Goal: Task Accomplishment & Management: Use online tool/utility

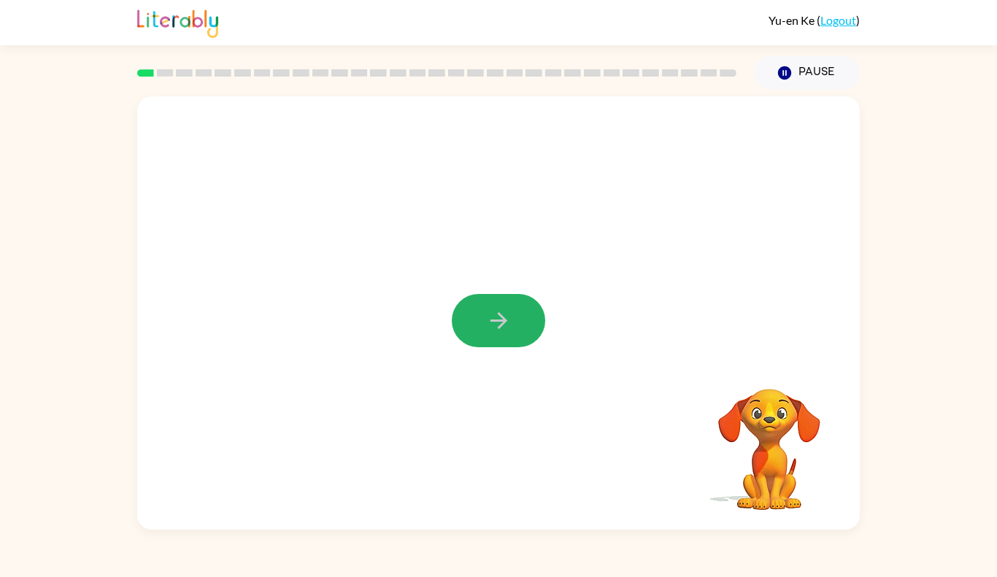
click at [502, 317] on icon "button" at bounding box center [498, 320] width 17 height 17
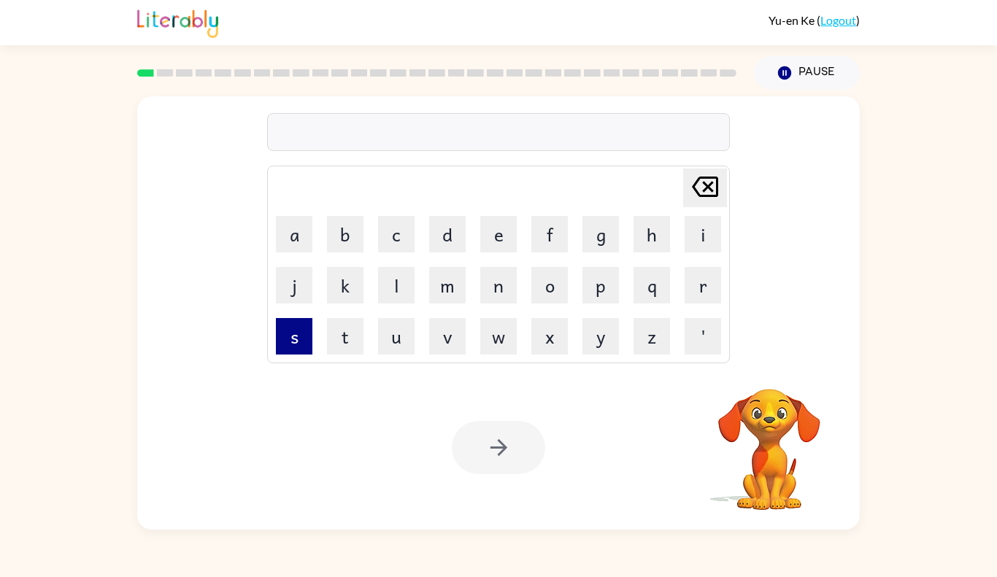
click at [299, 321] on button "s" at bounding box center [294, 336] width 36 height 36
click at [653, 221] on button "h" at bounding box center [651, 234] width 36 height 36
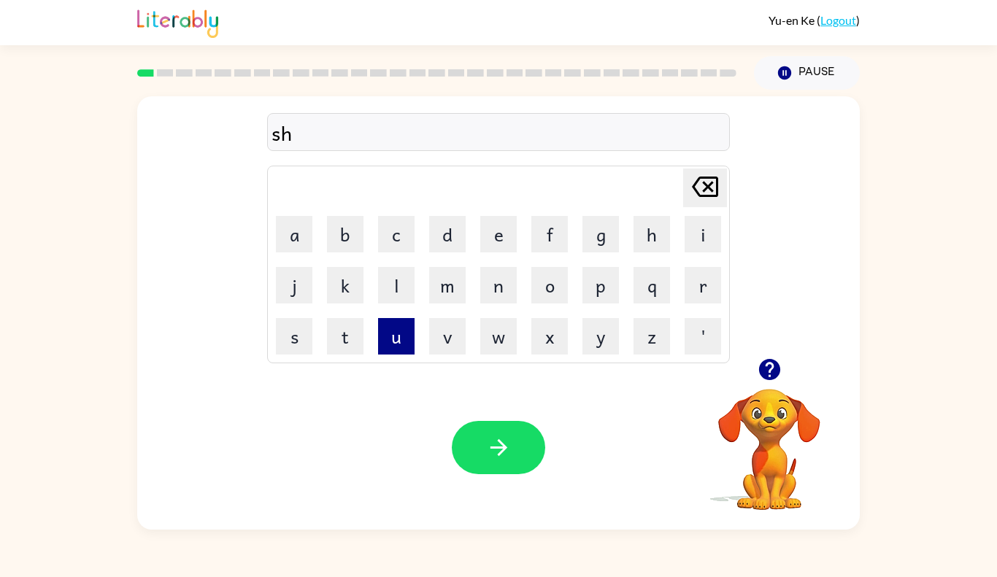
click at [396, 338] on button "u" at bounding box center [396, 336] width 36 height 36
click at [289, 331] on button "s" at bounding box center [294, 336] width 36 height 36
click at [662, 239] on button "h" at bounding box center [651, 234] width 36 height 36
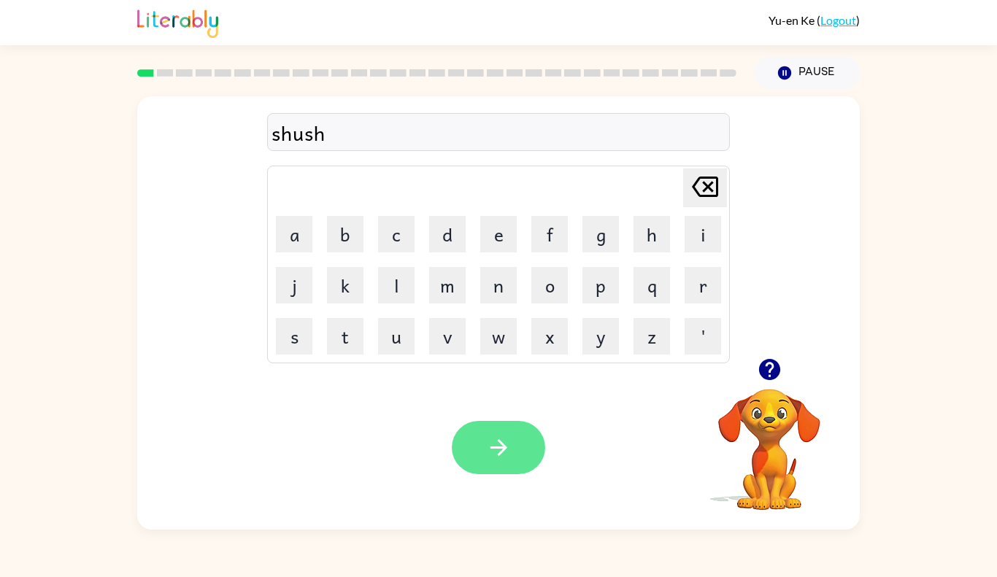
type button "h"
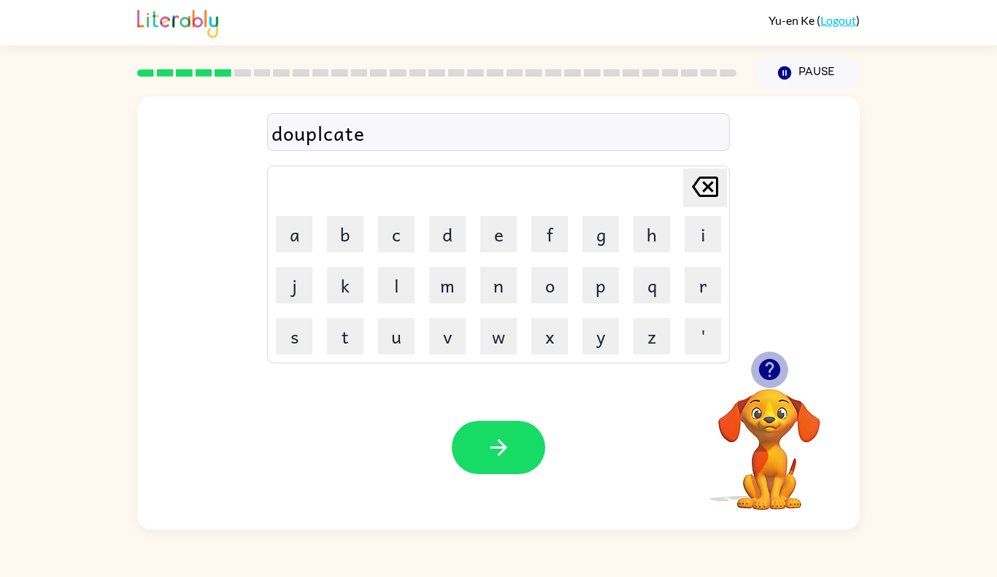
click at [777, 372] on icon "button" at bounding box center [768, 369] width 21 height 21
click at [338, 136] on div "douplcate" at bounding box center [498, 133] width 454 height 31
click at [463, 463] on button "button" at bounding box center [498, 447] width 93 height 53
click at [334, 134] on div "grumpest" at bounding box center [498, 133] width 454 height 31
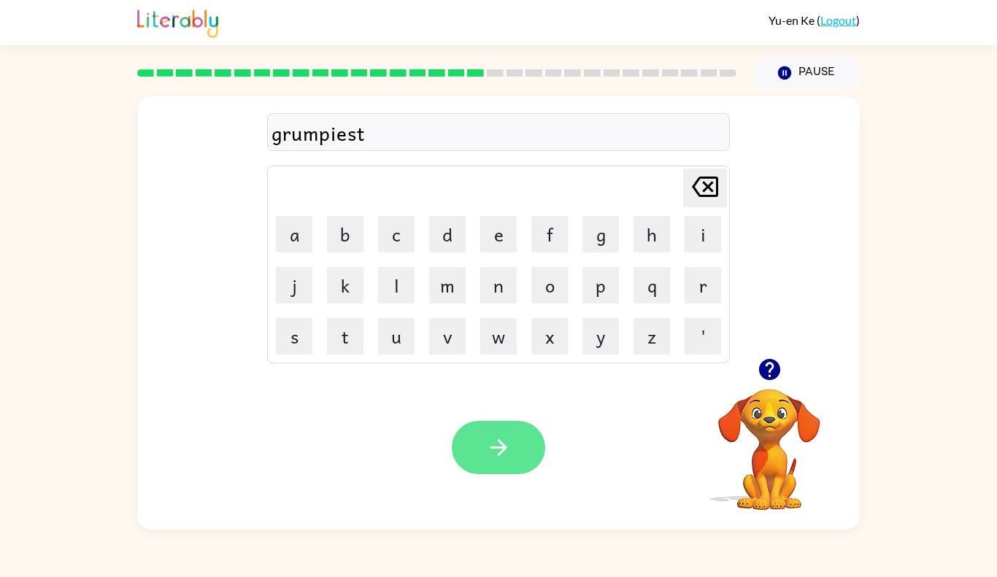
click at [486, 440] on icon "button" at bounding box center [499, 448] width 26 height 26
click at [286, 133] on div "encredbale" at bounding box center [498, 133] width 454 height 31
click at [510, 438] on icon "button" at bounding box center [499, 448] width 26 height 26
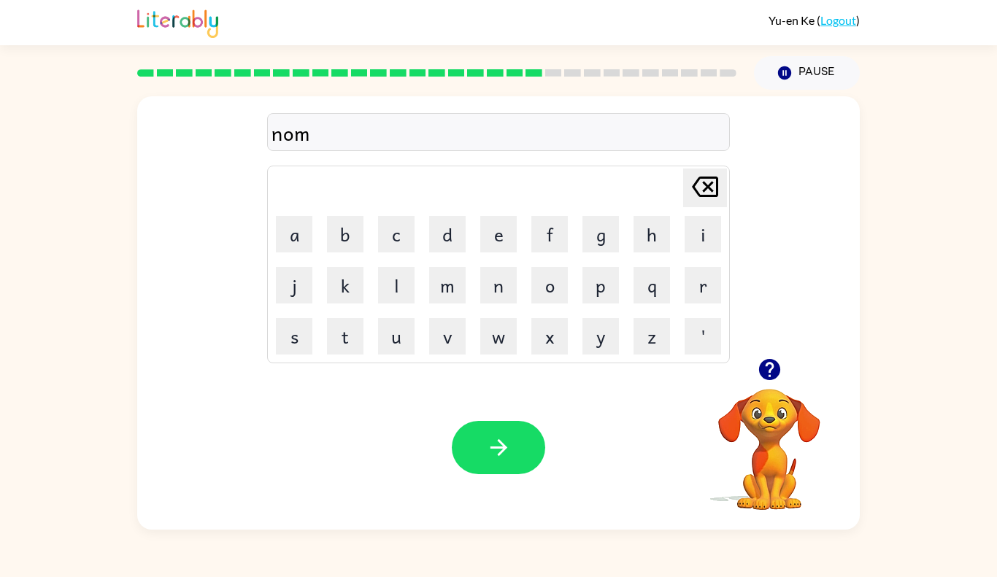
click at [782, 377] on icon "button" at bounding box center [770, 370] width 26 height 26
click at [769, 368] on icon "button" at bounding box center [768, 369] width 21 height 21
click at [501, 447] on icon "button" at bounding box center [498, 447] width 17 height 17
click at [768, 387] on button "button" at bounding box center [769, 369] width 37 height 37
click at [773, 374] on icon "button" at bounding box center [768, 369] width 21 height 21
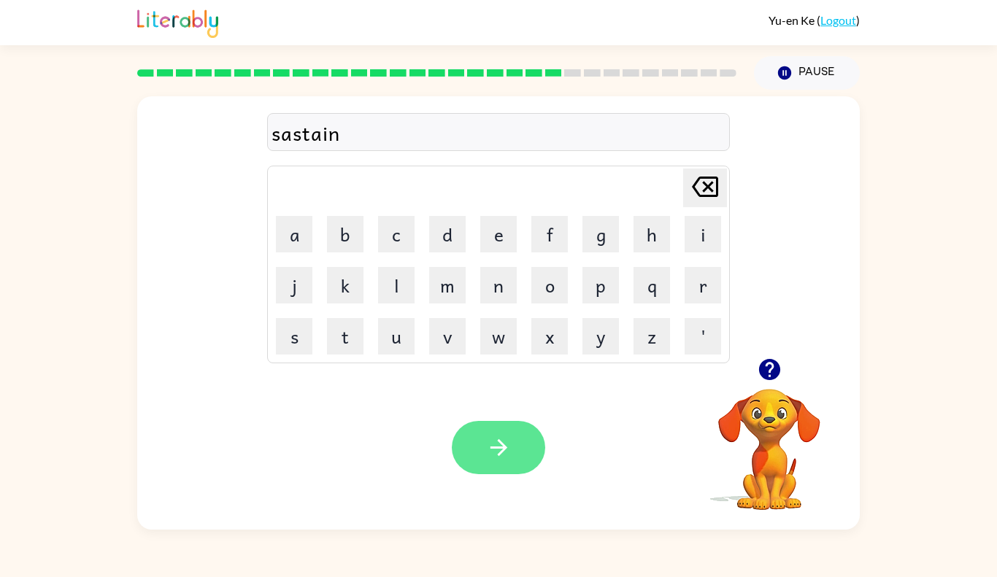
click at [490, 438] on icon "button" at bounding box center [499, 448] width 26 height 26
click at [521, 447] on button "button" at bounding box center [498, 447] width 93 height 53
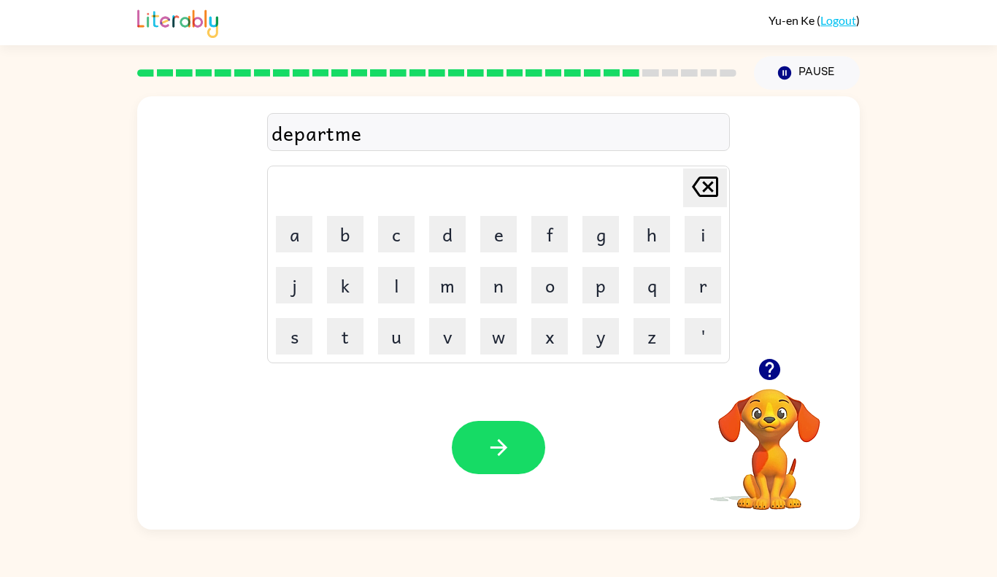
click at [460, 134] on div "departme" at bounding box center [498, 133] width 454 height 31
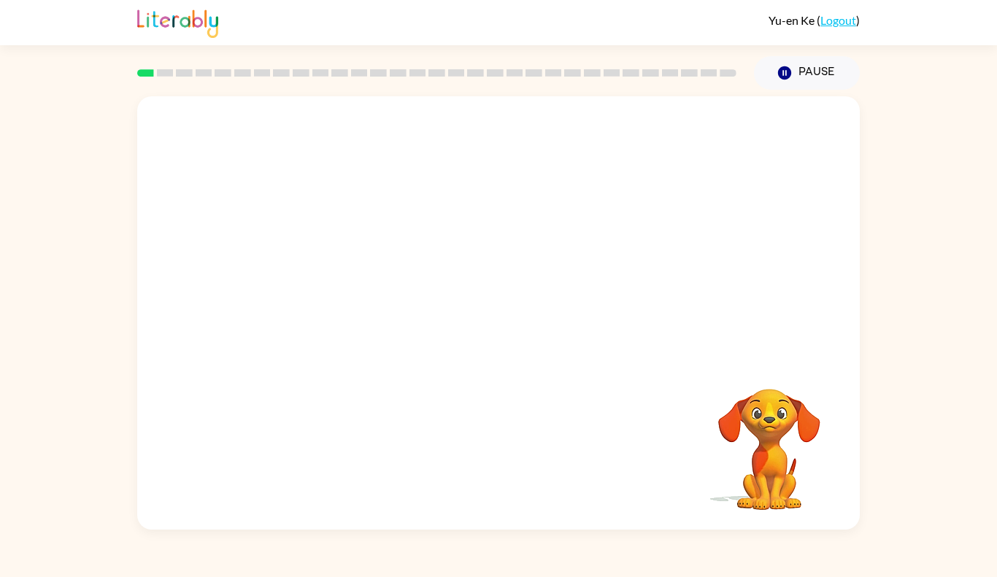
click at [330, 289] on video "Your browser must support playing .mp4 files to use Literably. Please try using…" at bounding box center [498, 227] width 723 height 262
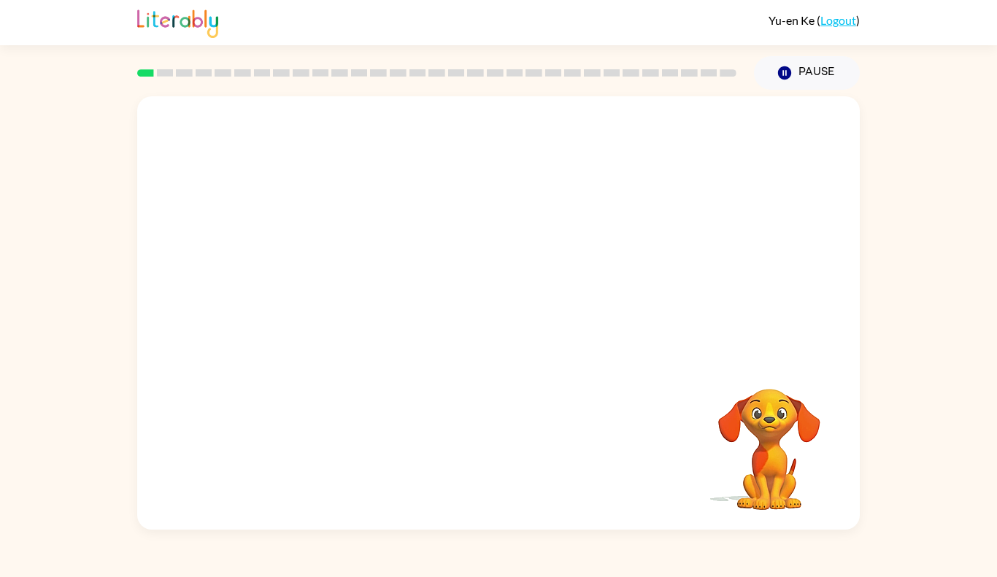
click at [330, 289] on video "Your browser must support playing .mp4 files to use Literably. Please try using…" at bounding box center [498, 227] width 723 height 262
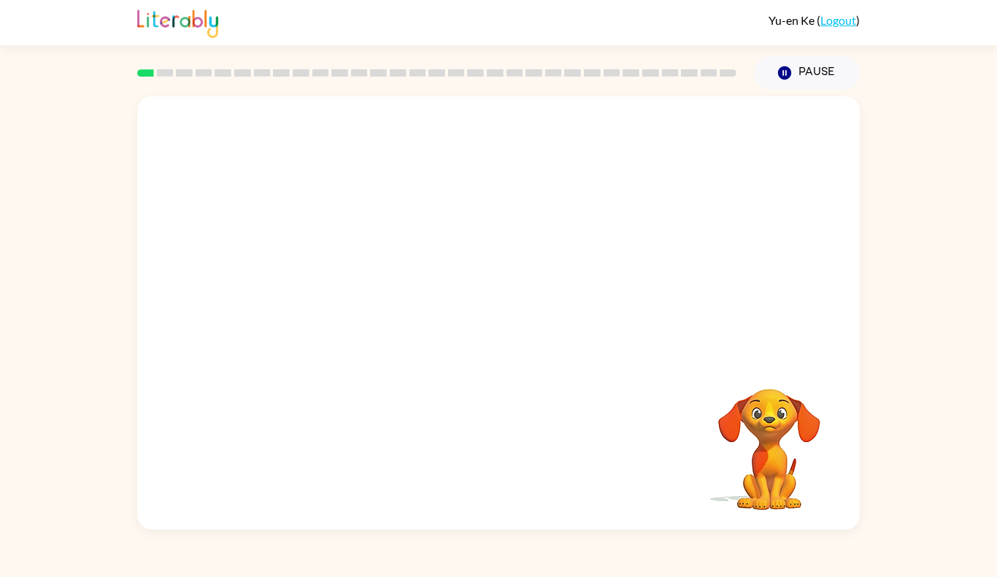
click at [330, 289] on video "Your browser must support playing .mp4 files to use Literably. Please try using…" at bounding box center [498, 227] width 723 height 262
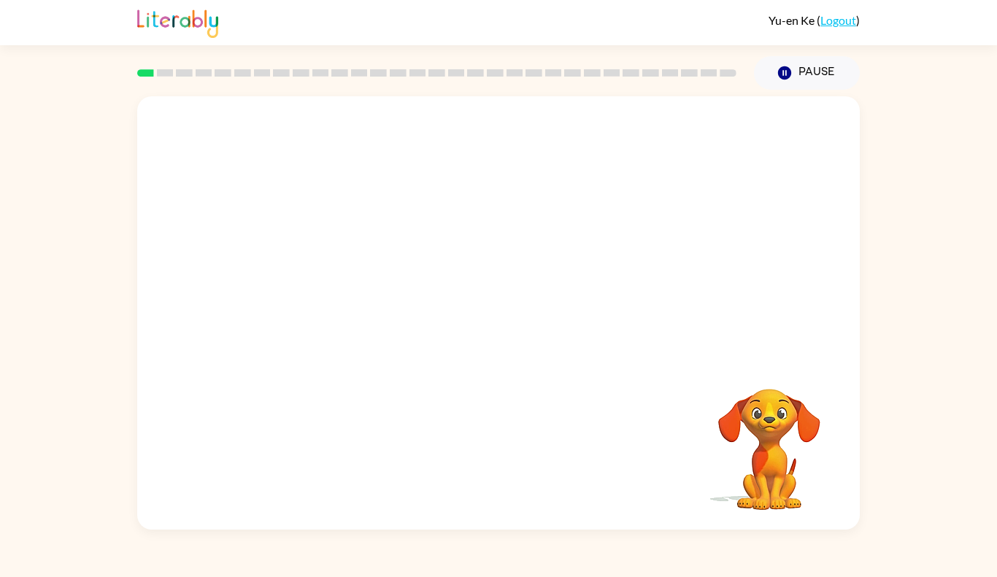
click at [333, 290] on video "Your browser must support playing .mp4 files to use Literably. Please try using…" at bounding box center [498, 227] width 723 height 262
click at [510, 334] on button "button" at bounding box center [498, 320] width 93 height 53
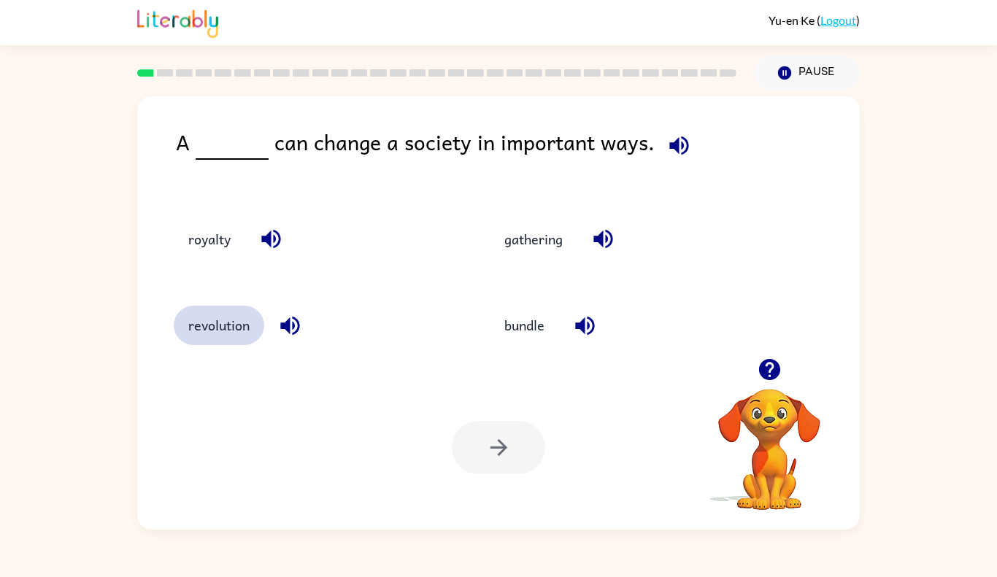
click at [196, 331] on button "revolution" at bounding box center [219, 325] width 90 height 39
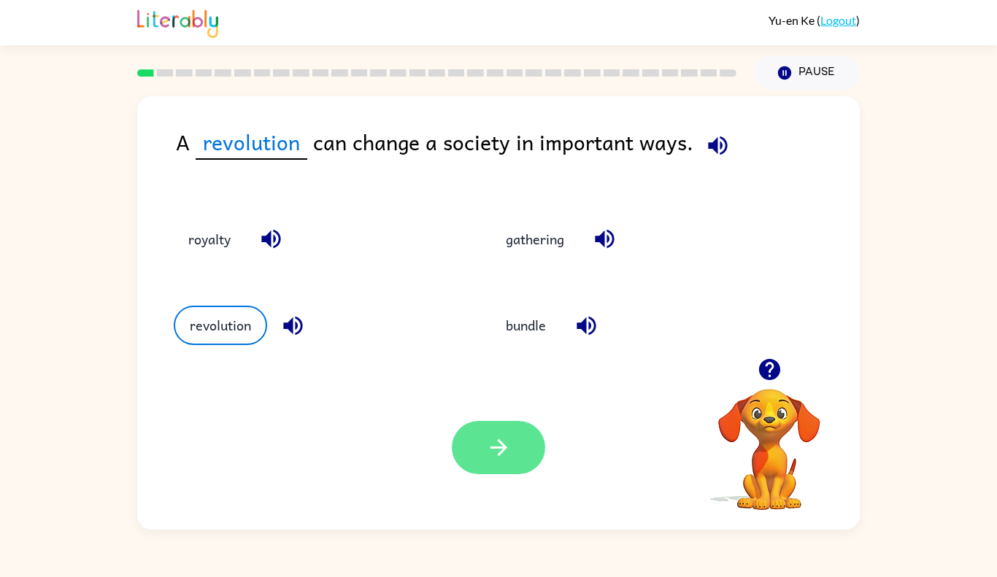
click at [506, 458] on icon "button" at bounding box center [499, 448] width 26 height 26
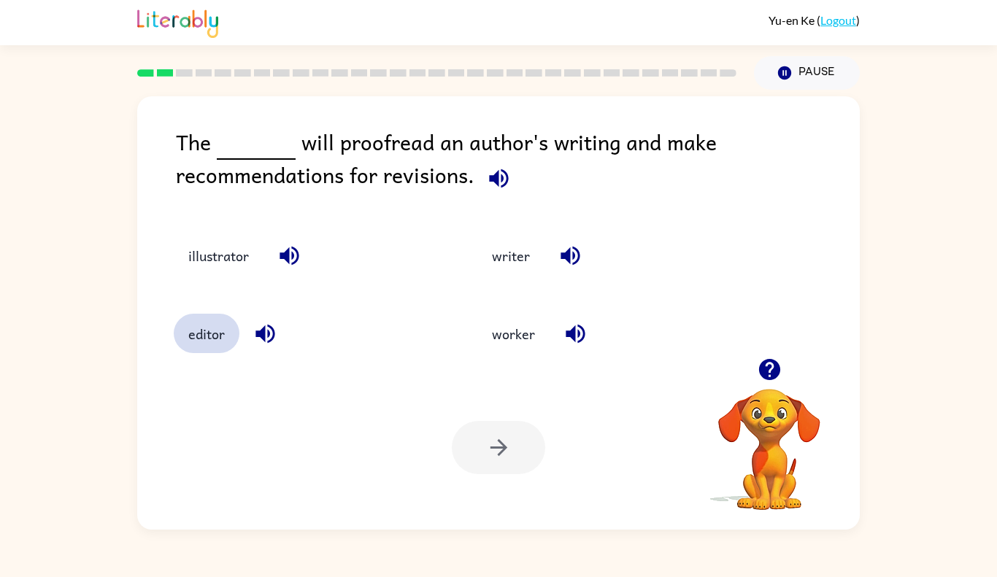
click at [209, 341] on button "editor" at bounding box center [207, 333] width 66 height 39
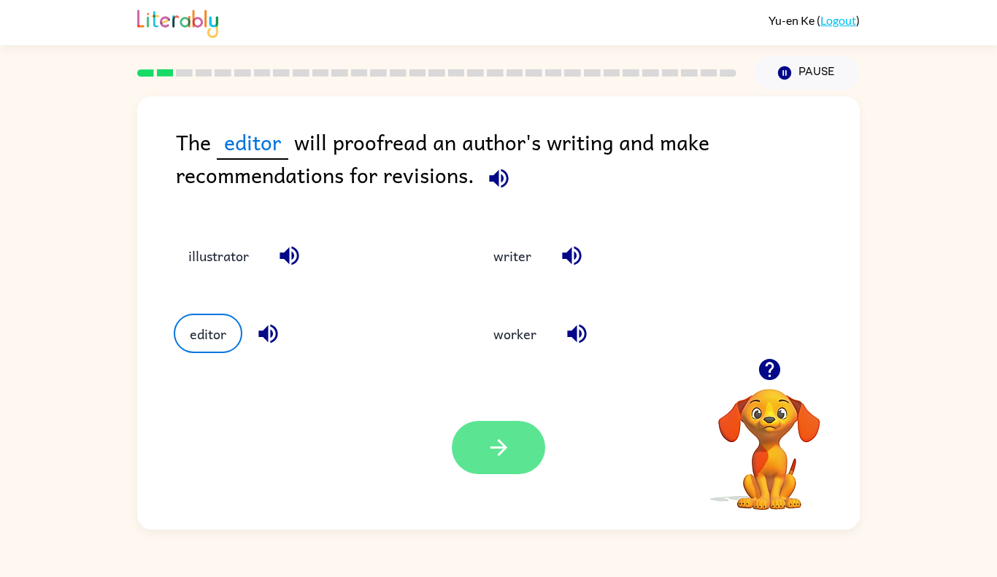
click at [498, 452] on icon "button" at bounding box center [499, 448] width 26 height 26
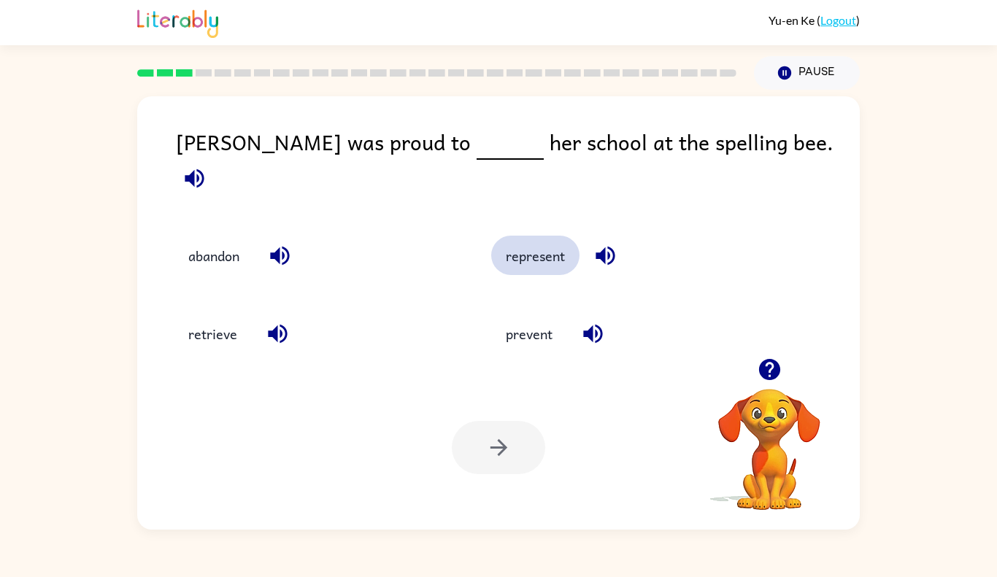
click at [513, 249] on button "represent" at bounding box center [535, 255] width 88 height 39
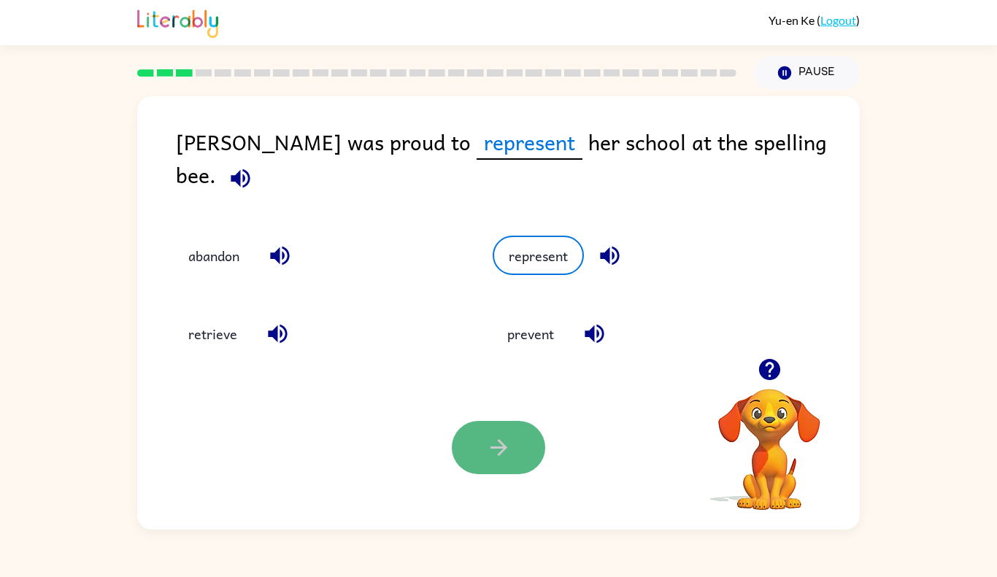
click at [495, 436] on icon "button" at bounding box center [499, 448] width 26 height 26
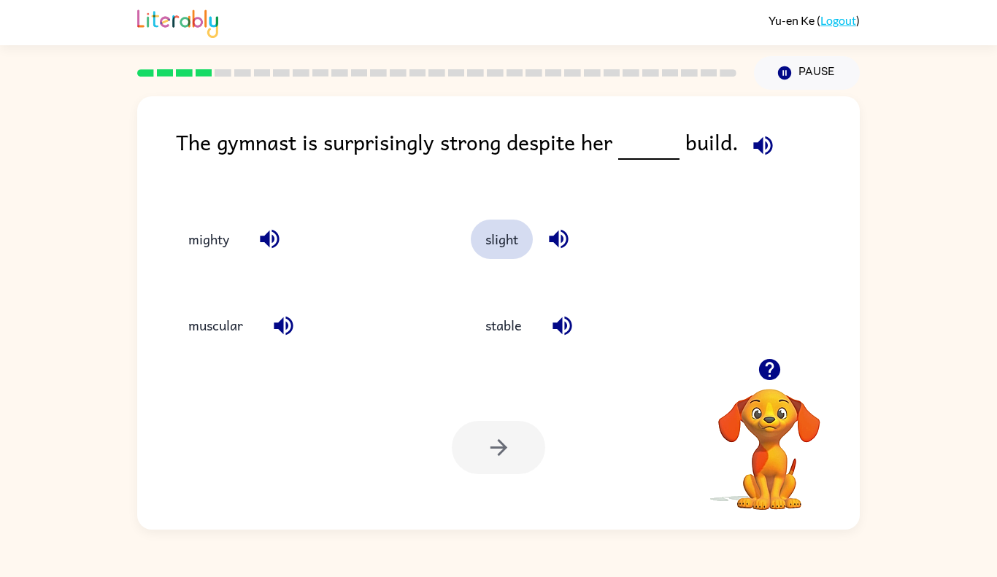
click at [515, 238] on button "slight" at bounding box center [502, 239] width 62 height 39
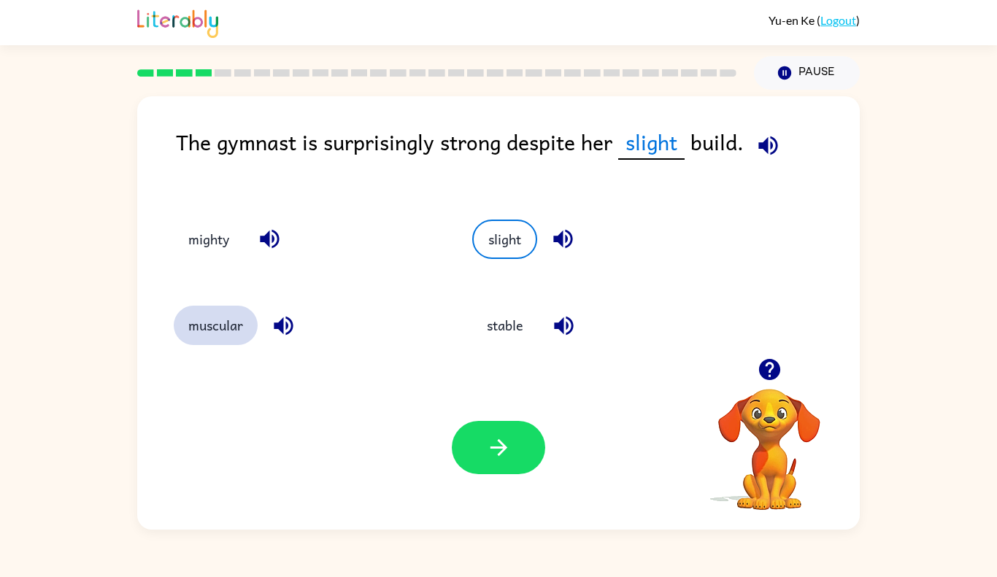
click at [229, 316] on button "muscular" at bounding box center [216, 325] width 84 height 39
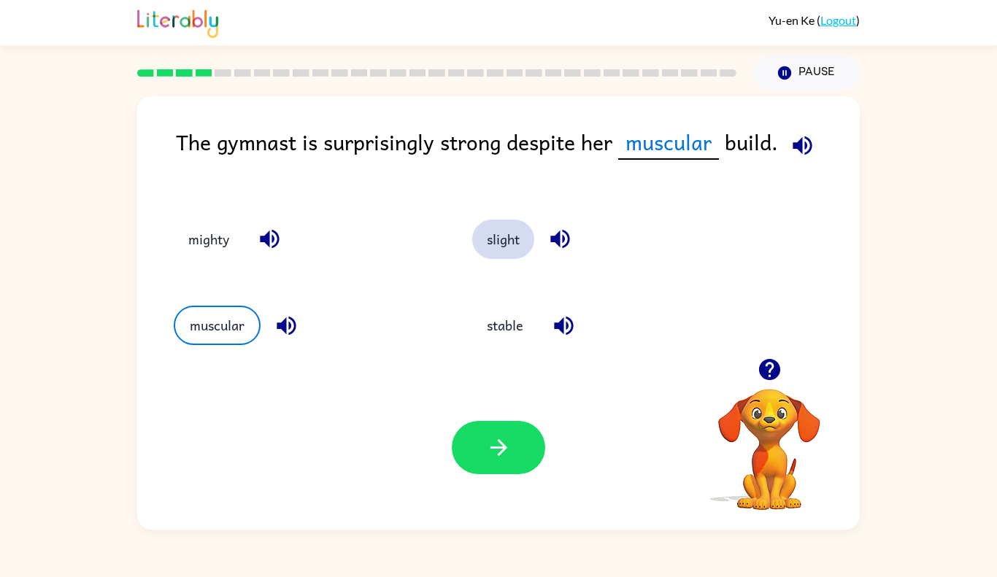
click at [501, 245] on button "slight" at bounding box center [503, 239] width 62 height 39
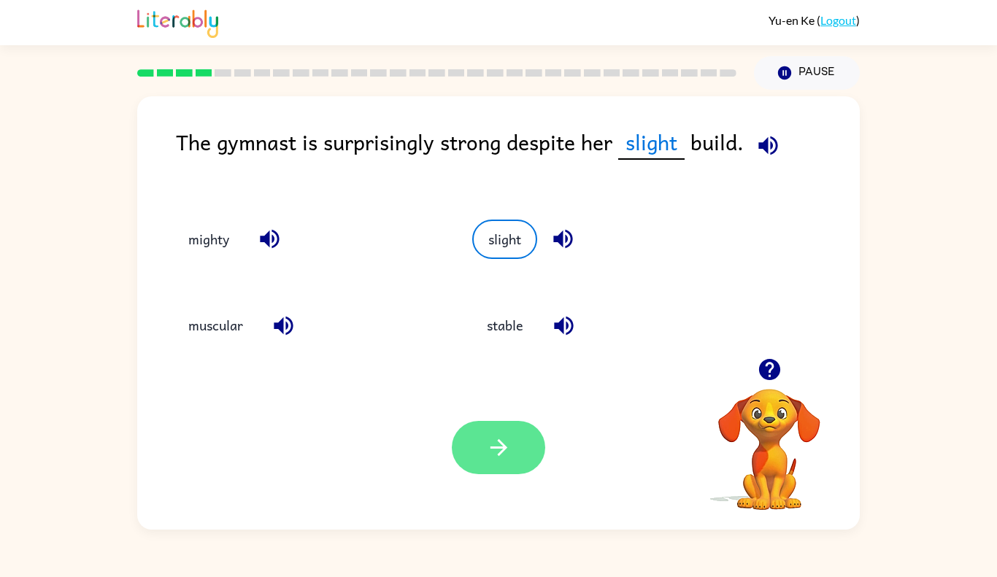
click at [490, 428] on button "button" at bounding box center [498, 447] width 93 height 53
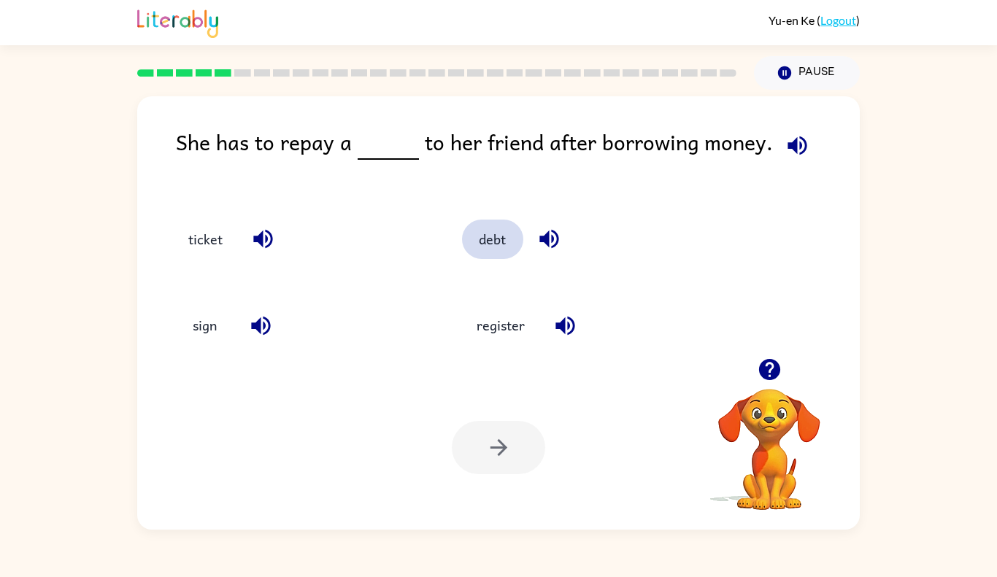
click at [485, 241] on button "debt" at bounding box center [492, 239] width 61 height 39
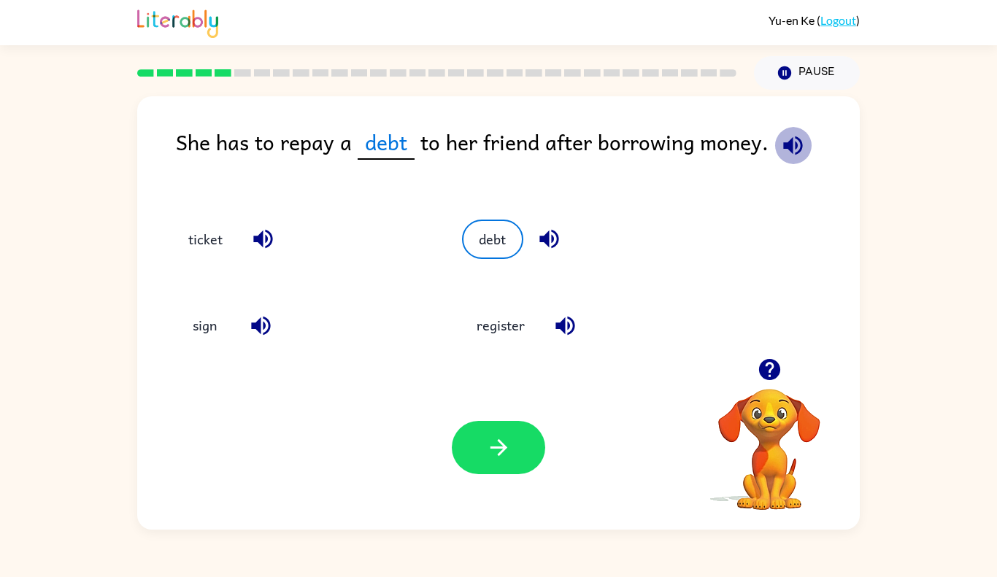
click at [781, 153] on icon "button" at bounding box center [793, 146] width 26 height 26
click at [477, 446] on button "button" at bounding box center [498, 447] width 93 height 53
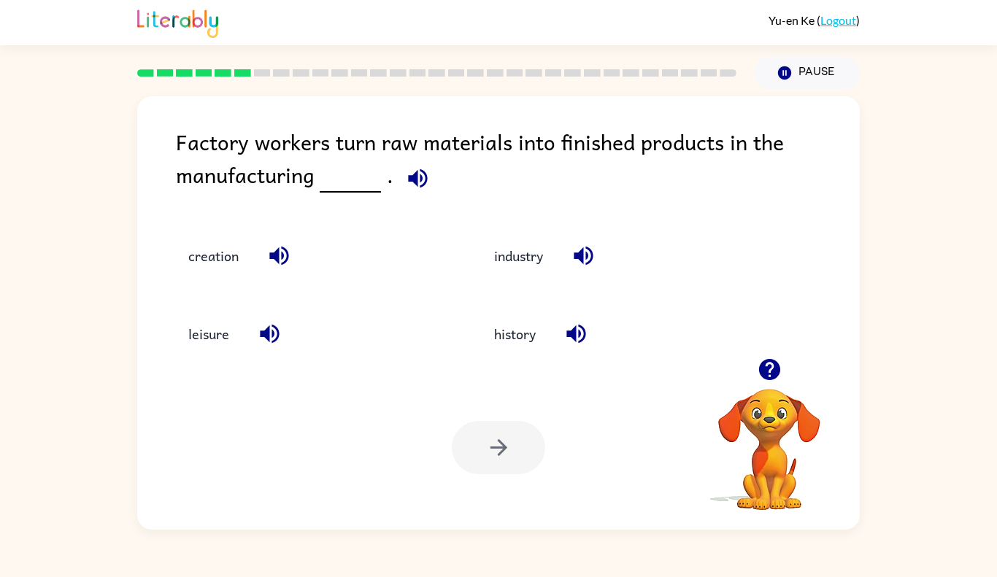
click at [412, 170] on icon "button" at bounding box center [418, 179] width 26 height 26
click at [525, 263] on button "industry" at bounding box center [519, 255] width 78 height 39
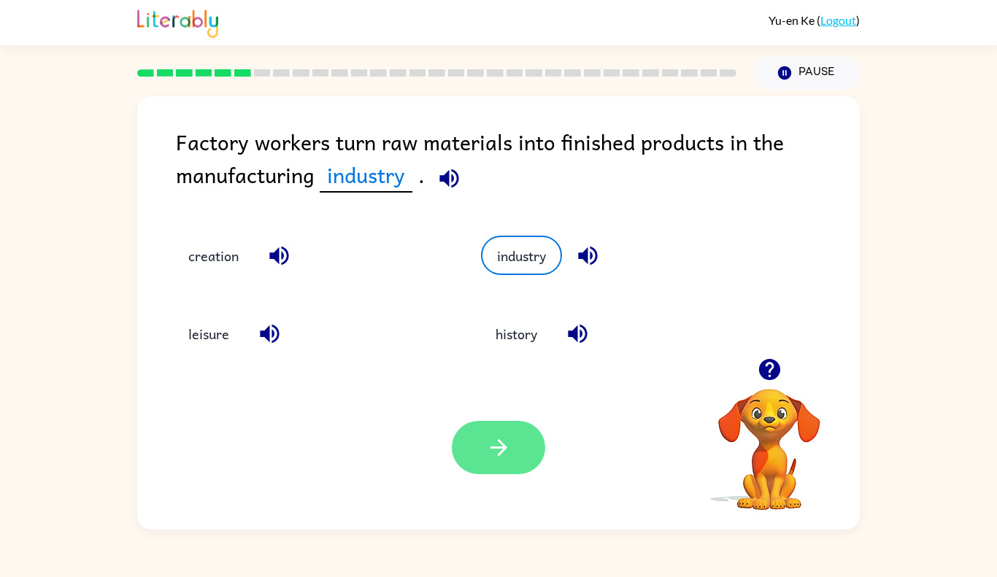
click at [520, 449] on button "button" at bounding box center [498, 447] width 93 height 53
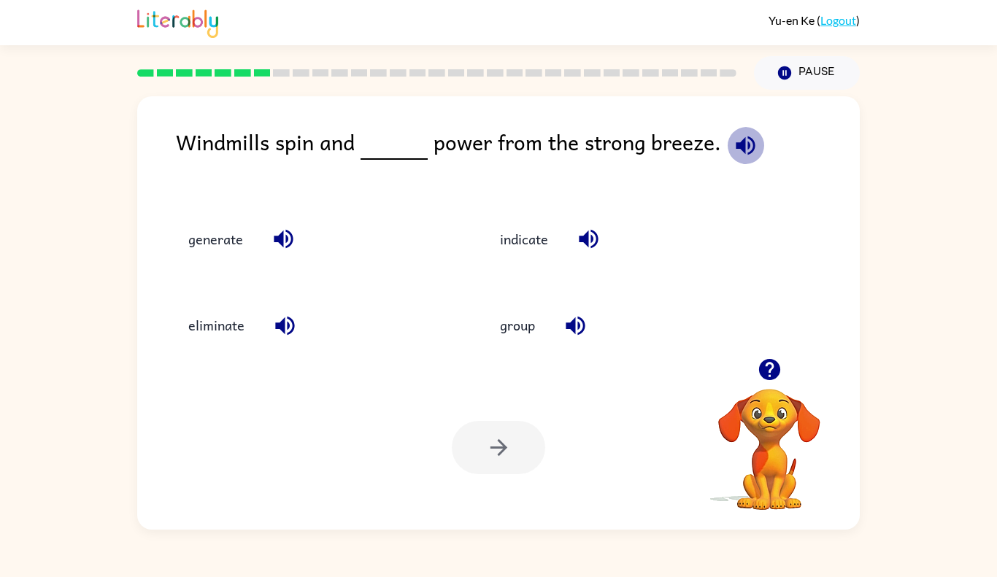
click at [736, 150] on icon "button" at bounding box center [746, 146] width 26 height 26
click at [212, 234] on button "generate" at bounding box center [216, 239] width 84 height 39
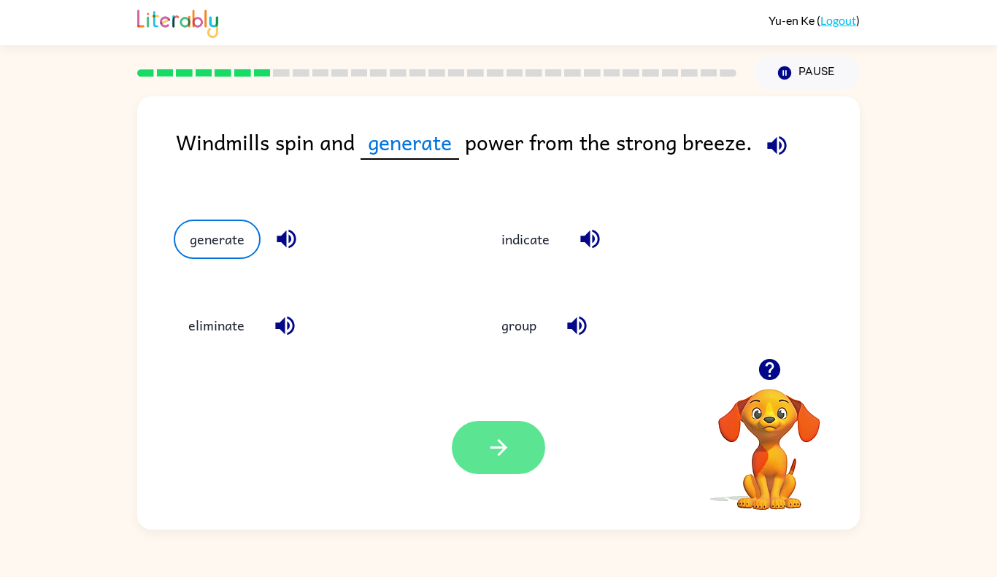
click at [501, 461] on button "button" at bounding box center [498, 447] width 93 height 53
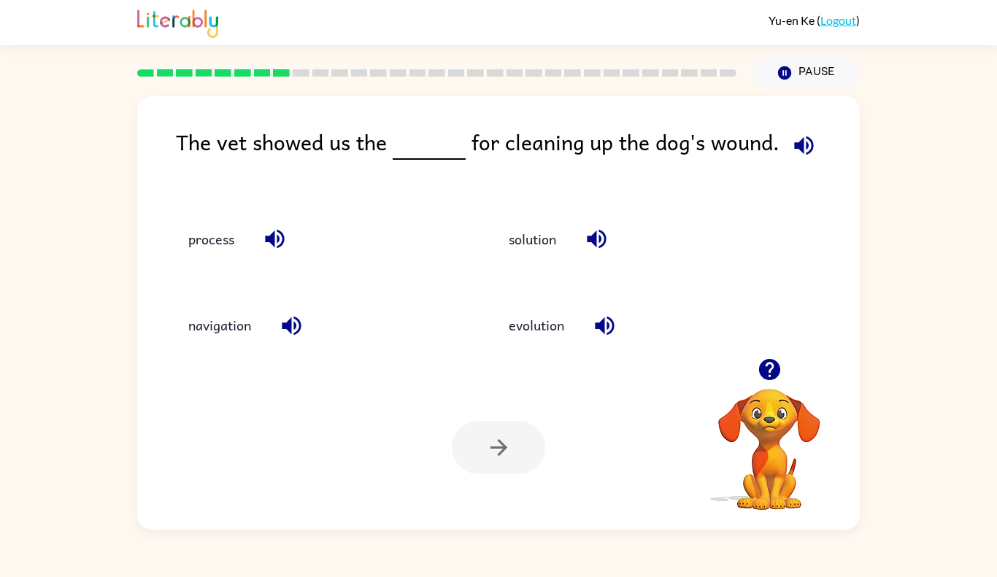
click at [810, 141] on icon "button" at bounding box center [804, 146] width 26 height 26
click at [241, 247] on button "process" at bounding box center [211, 239] width 75 height 39
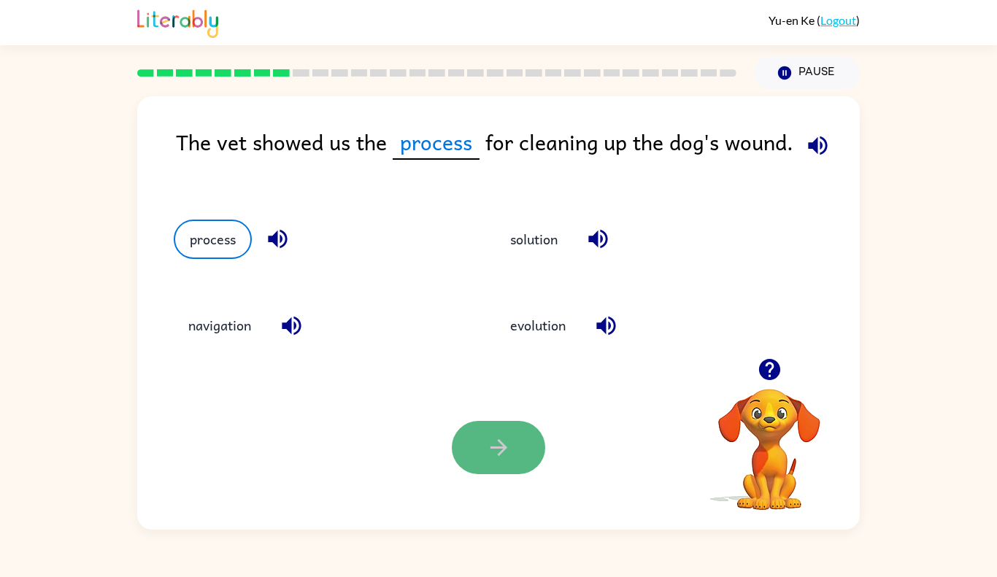
click at [501, 439] on icon "button" at bounding box center [499, 448] width 26 height 26
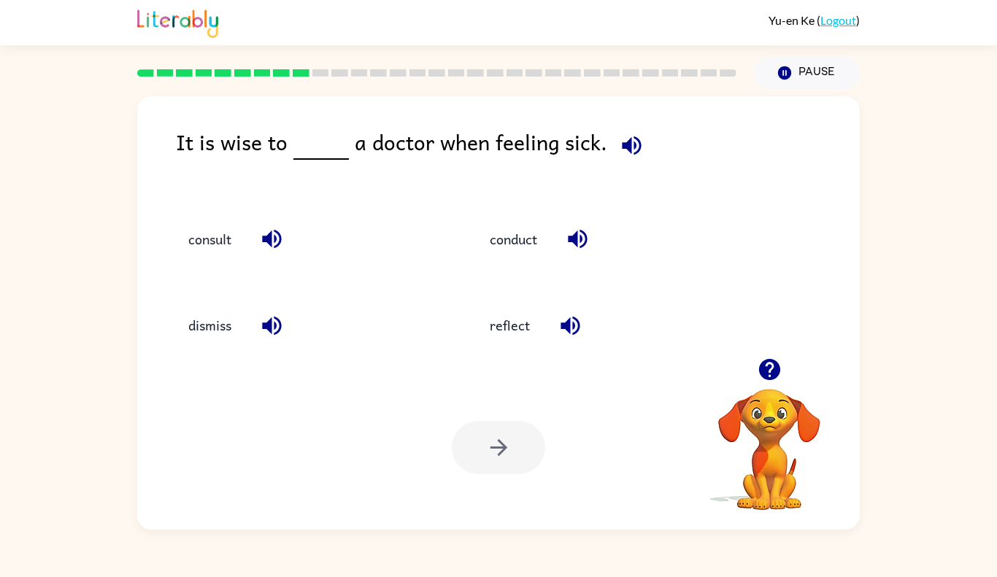
click at [623, 152] on icon "button" at bounding box center [632, 146] width 26 height 26
click at [215, 247] on button "consult" at bounding box center [210, 239] width 72 height 39
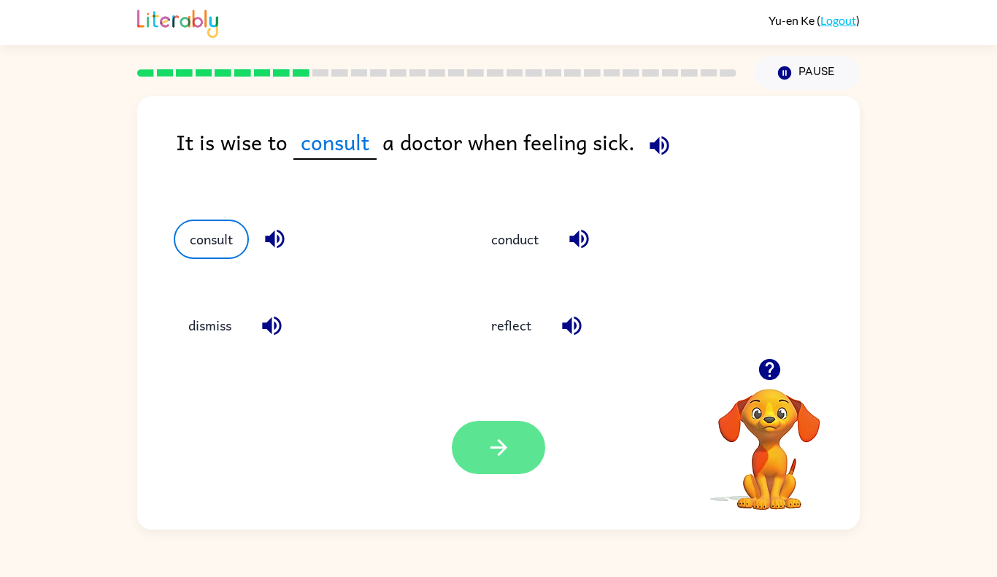
click at [523, 462] on button "button" at bounding box center [498, 447] width 93 height 53
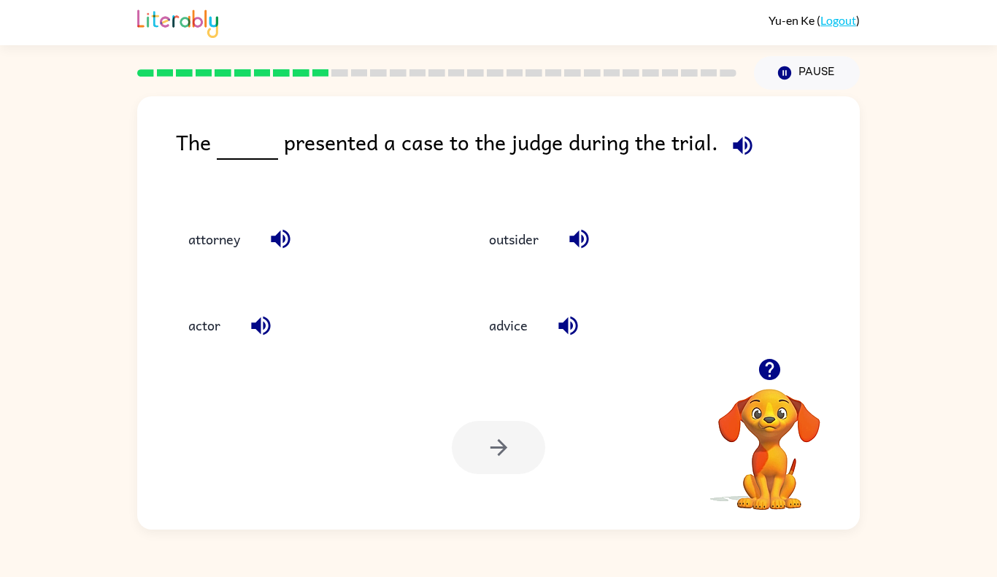
click at [724, 139] on button "button" at bounding box center [742, 145] width 37 height 37
click at [288, 239] on icon "button" at bounding box center [281, 239] width 26 height 26
click at [753, 155] on button "button" at bounding box center [742, 145] width 37 height 37
click at [202, 229] on button "attorney" at bounding box center [214, 239] width 81 height 39
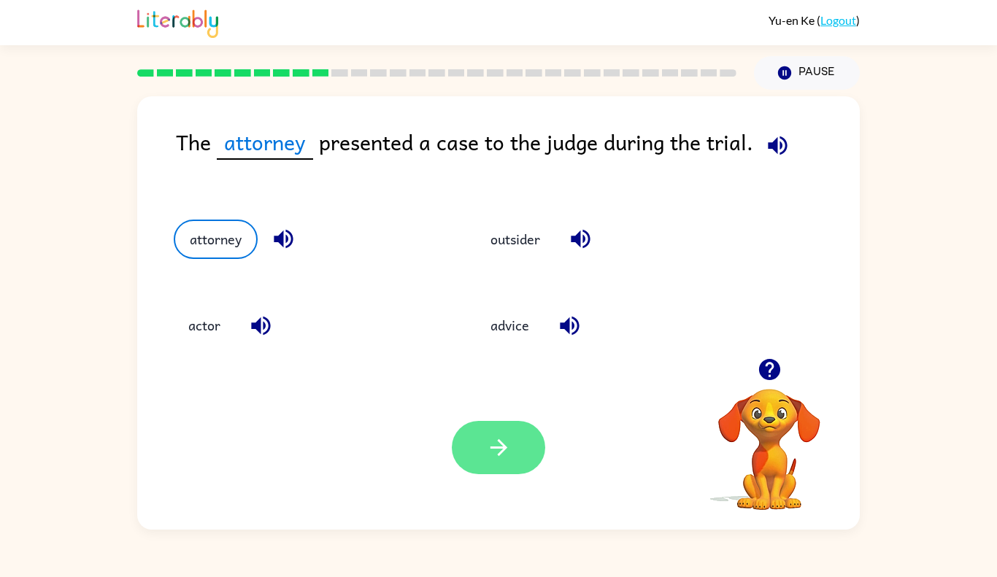
click at [491, 431] on button "button" at bounding box center [498, 447] width 93 height 53
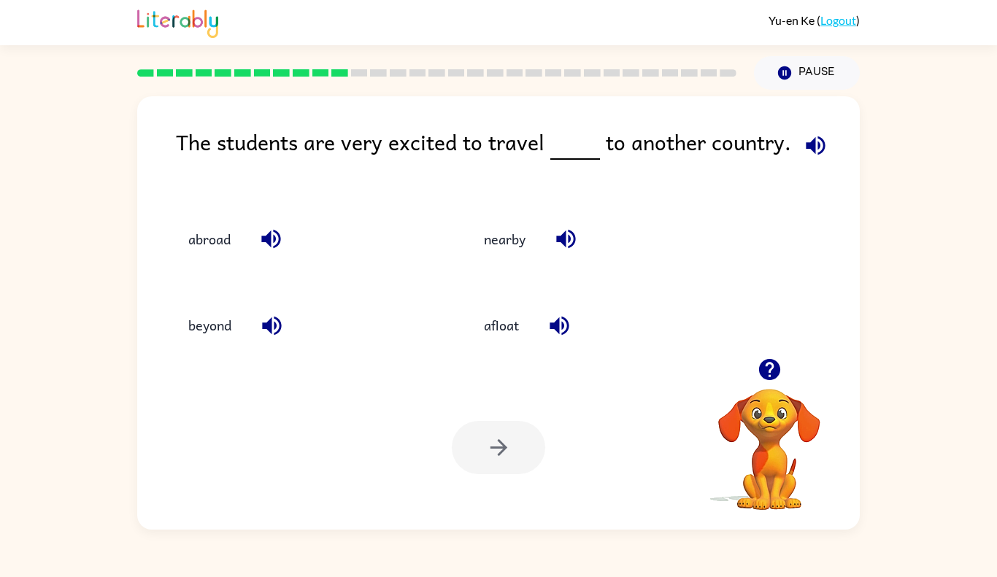
click at [815, 141] on icon "button" at bounding box center [816, 146] width 26 height 26
click at [269, 252] on button "button" at bounding box center [271, 238] width 37 height 37
click at [212, 312] on button "beyond" at bounding box center [210, 325] width 72 height 39
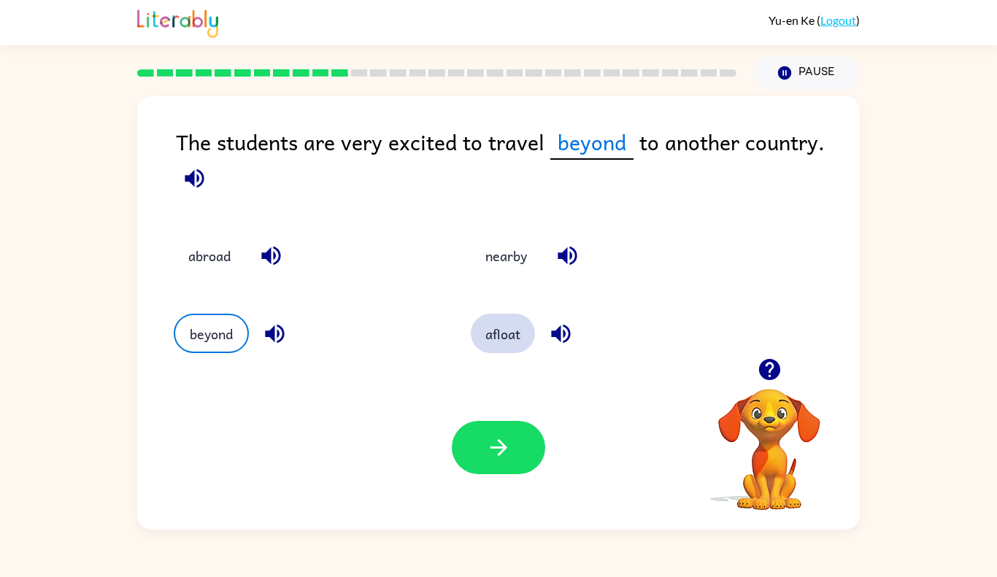
click at [474, 331] on button "afloat" at bounding box center [503, 333] width 64 height 39
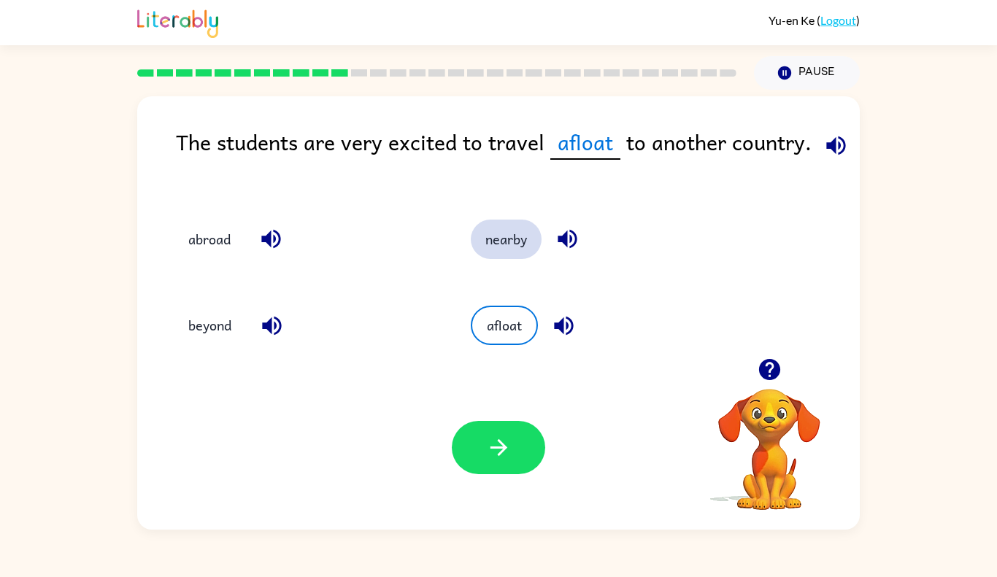
click at [493, 239] on button "nearby" at bounding box center [506, 239] width 71 height 39
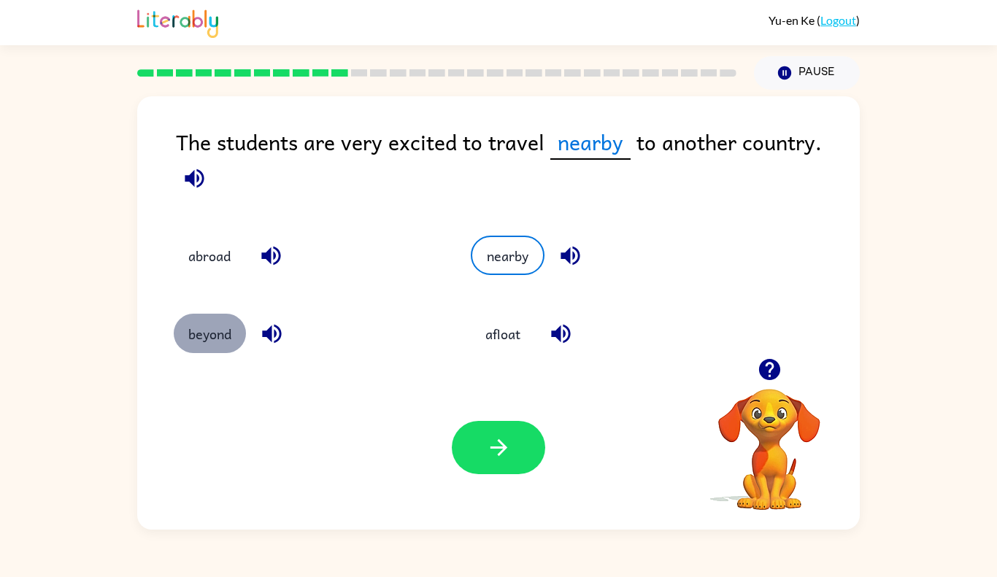
click at [217, 331] on button "beyond" at bounding box center [210, 333] width 72 height 39
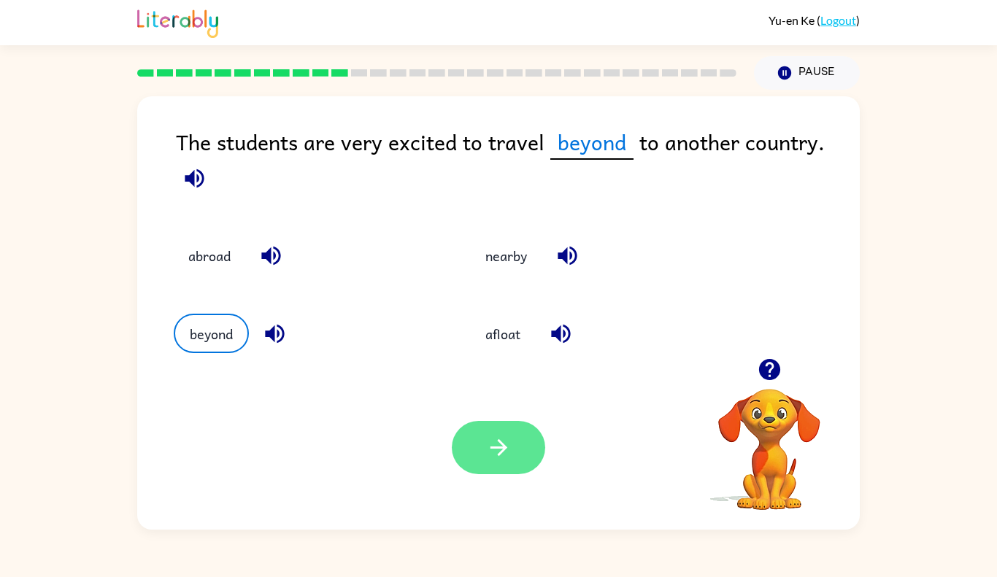
click at [477, 438] on button "button" at bounding box center [498, 447] width 93 height 53
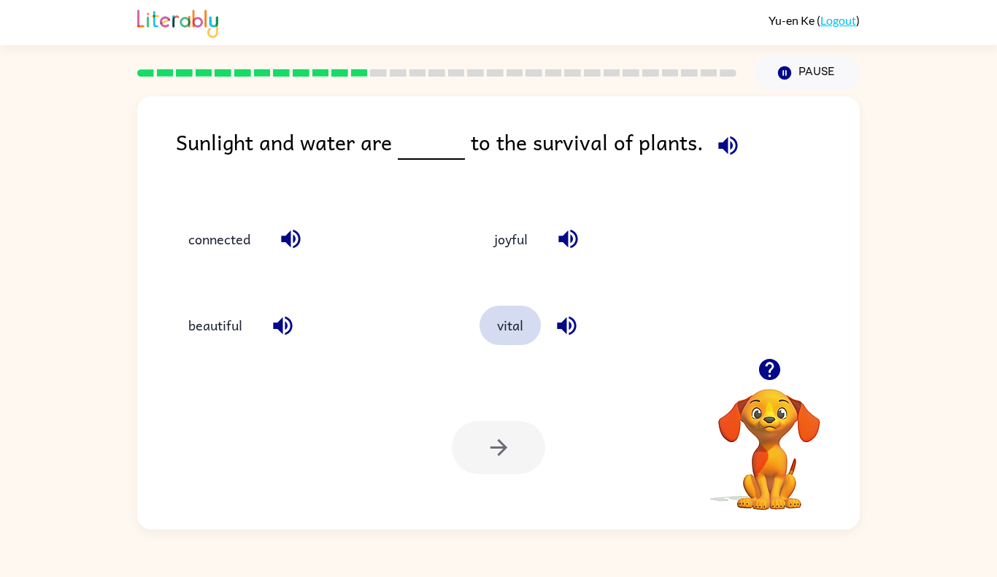
click at [527, 330] on button "vital" at bounding box center [510, 325] width 61 height 39
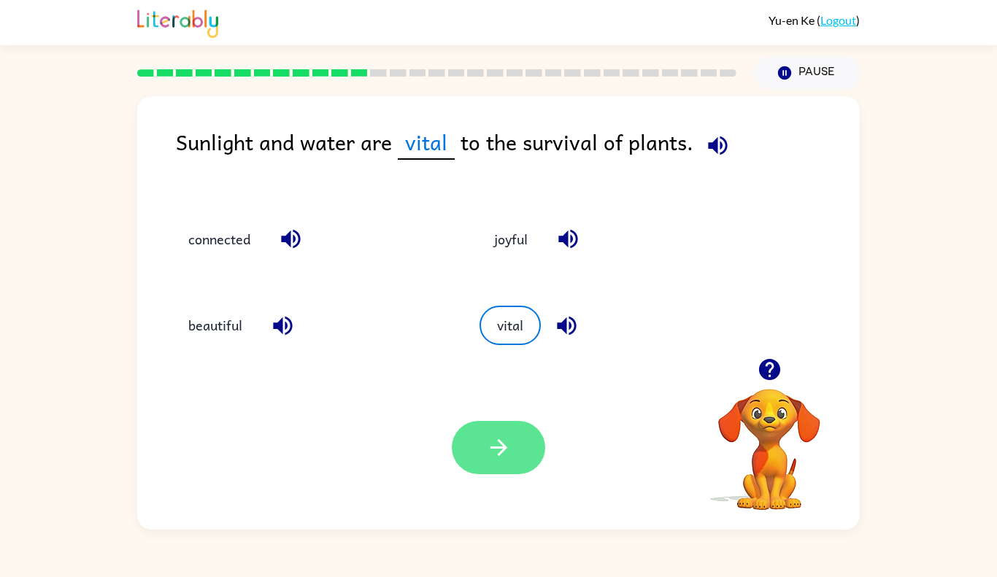
click at [503, 452] on icon "button" at bounding box center [499, 448] width 26 height 26
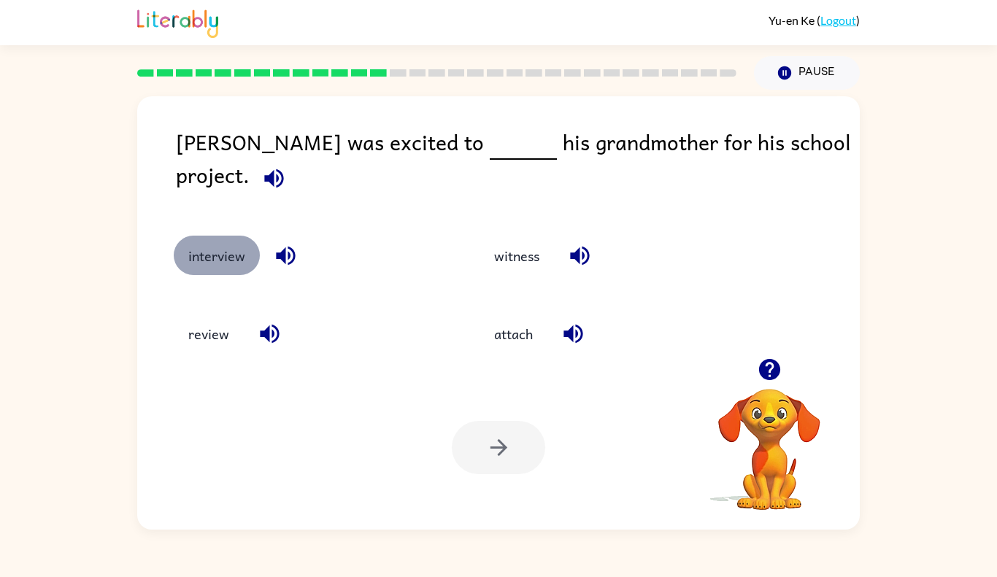
click at [229, 236] on button "interview" at bounding box center [217, 255] width 86 height 39
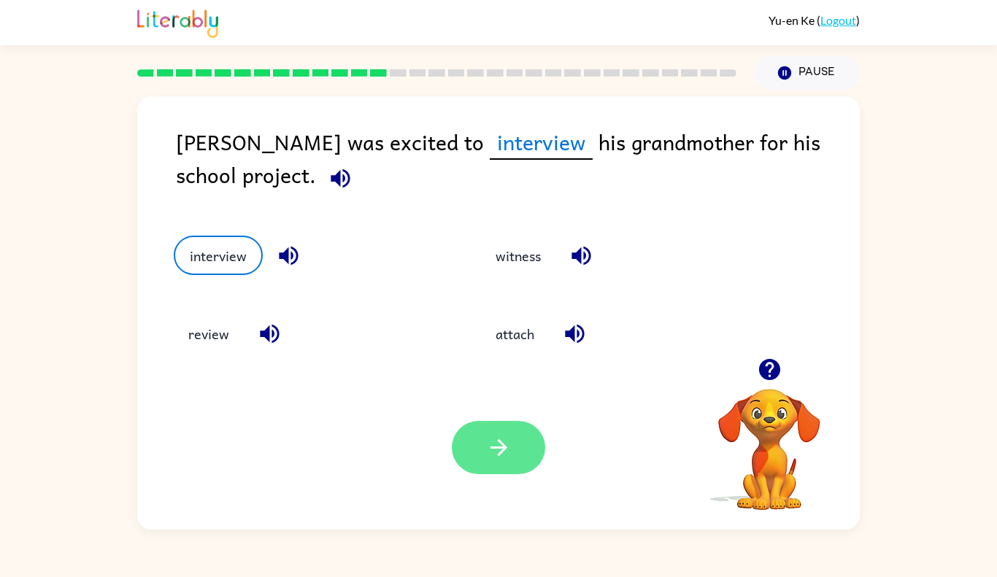
click at [500, 435] on icon "button" at bounding box center [499, 448] width 26 height 26
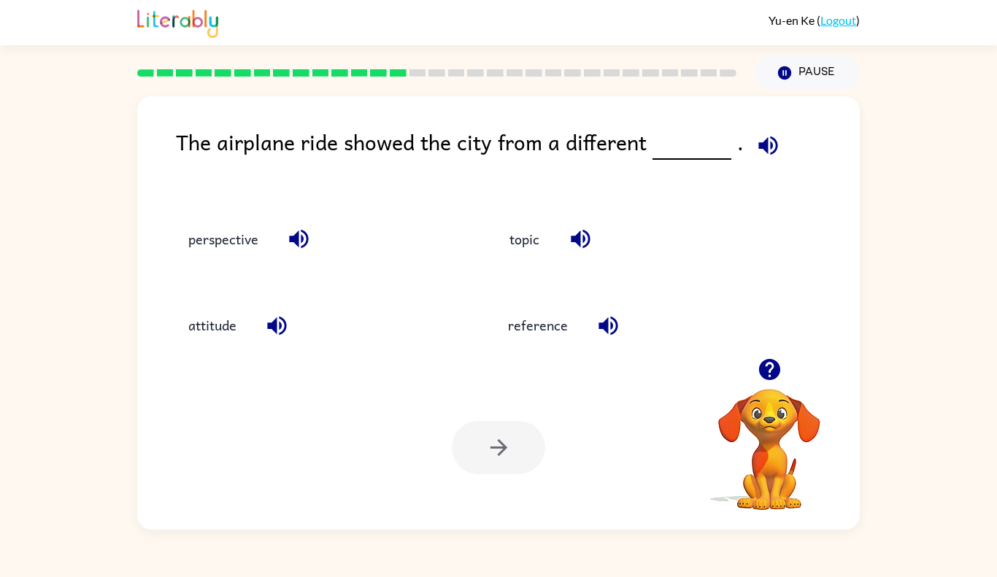
click at [303, 244] on icon "button" at bounding box center [299, 239] width 26 height 26
click at [237, 238] on button "perspective" at bounding box center [223, 239] width 99 height 39
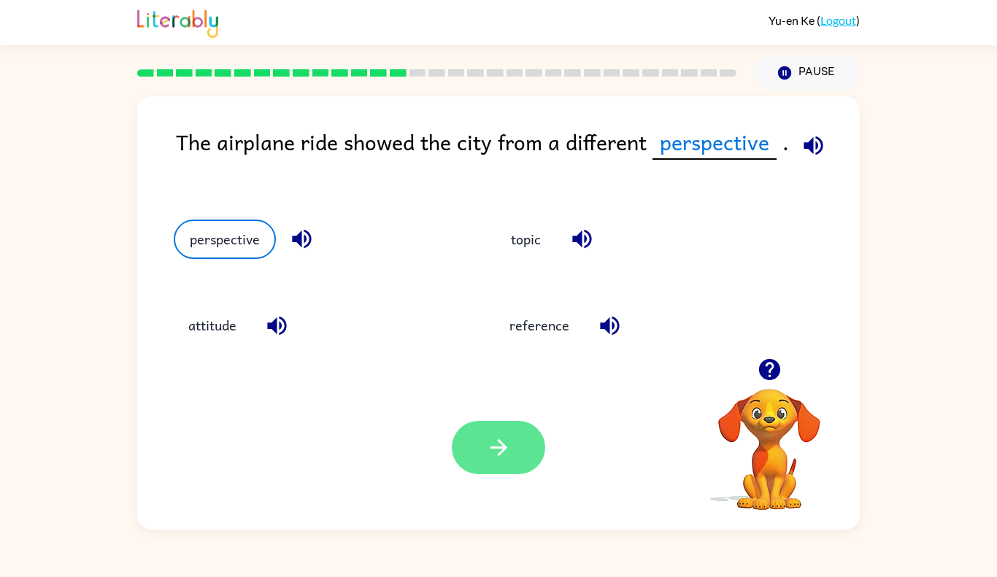
click at [495, 459] on icon "button" at bounding box center [499, 448] width 26 height 26
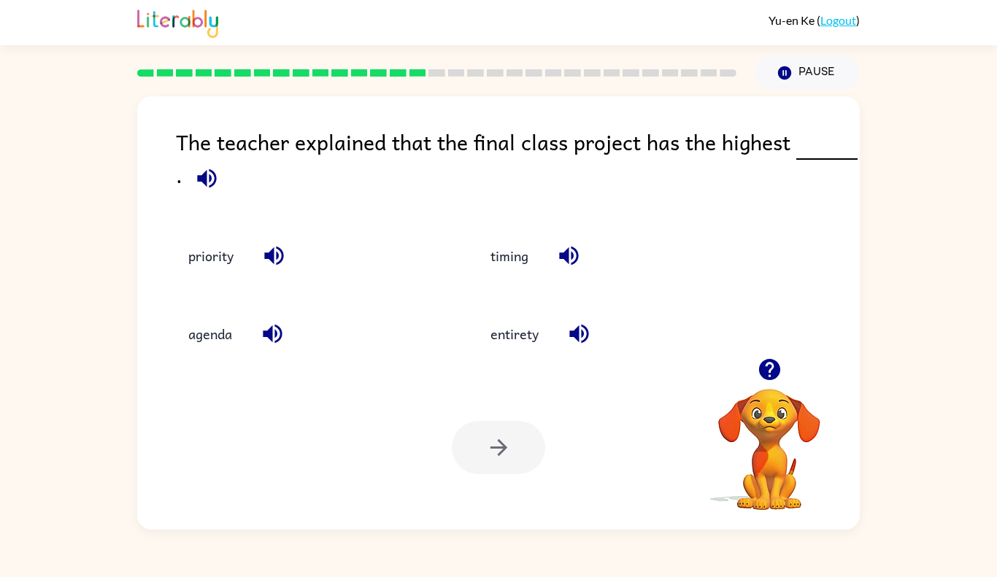
click at [198, 168] on icon "button" at bounding box center [207, 179] width 26 height 26
click at [261, 251] on icon "button" at bounding box center [274, 256] width 26 height 26
click at [184, 245] on button "priority" at bounding box center [211, 255] width 74 height 39
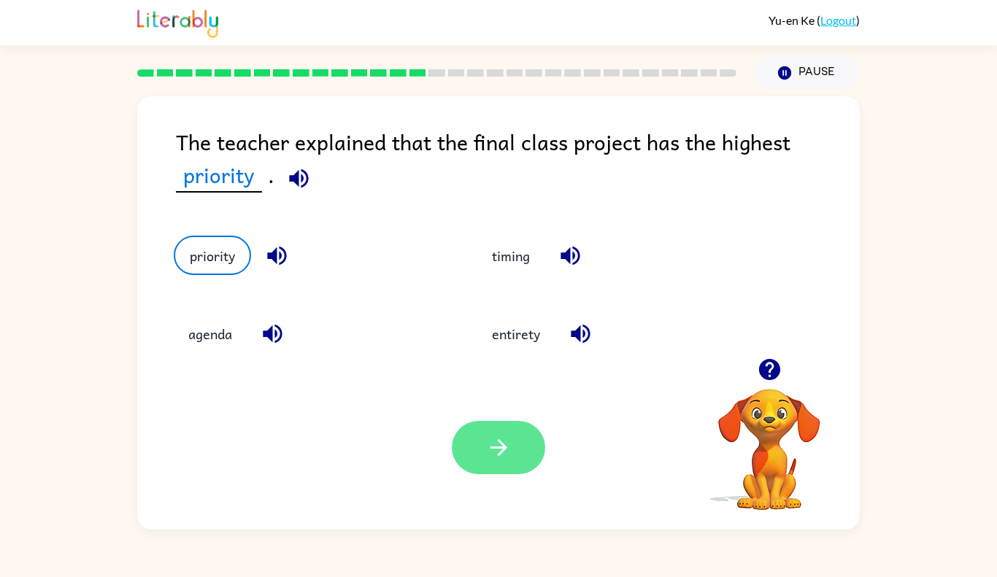
click at [523, 470] on button "button" at bounding box center [498, 447] width 93 height 53
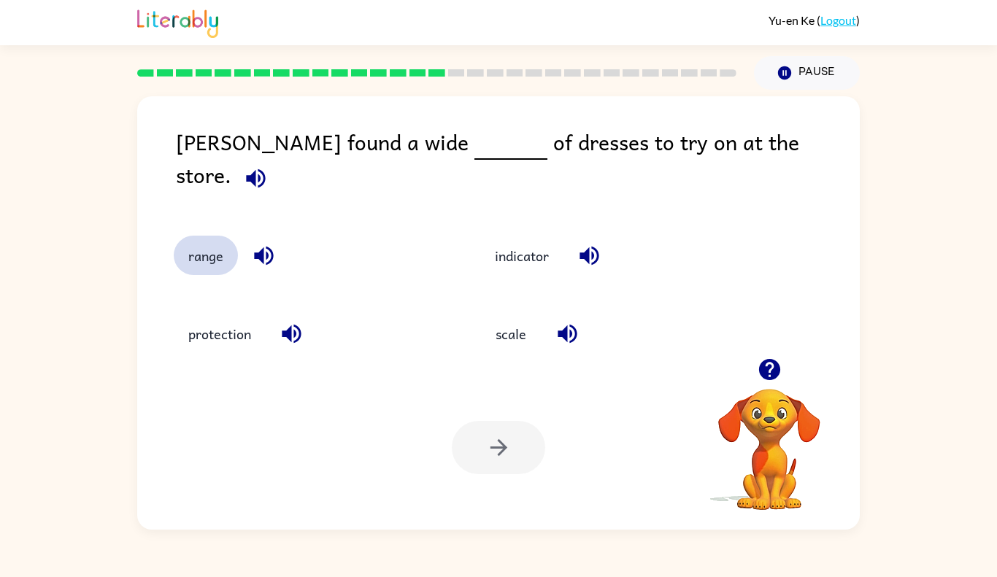
click at [207, 239] on button "range" at bounding box center [206, 255] width 64 height 39
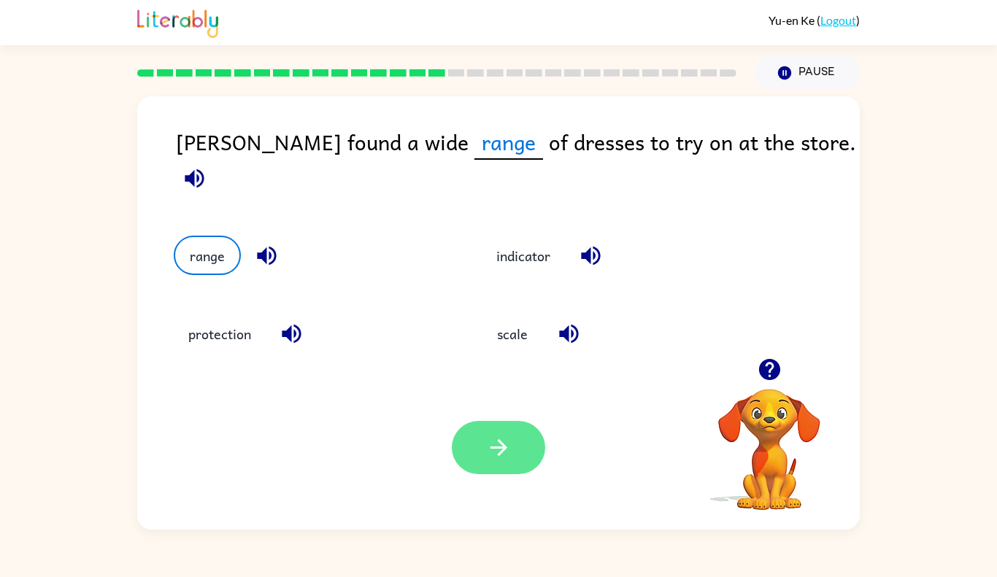
click at [483, 463] on button "button" at bounding box center [498, 447] width 93 height 53
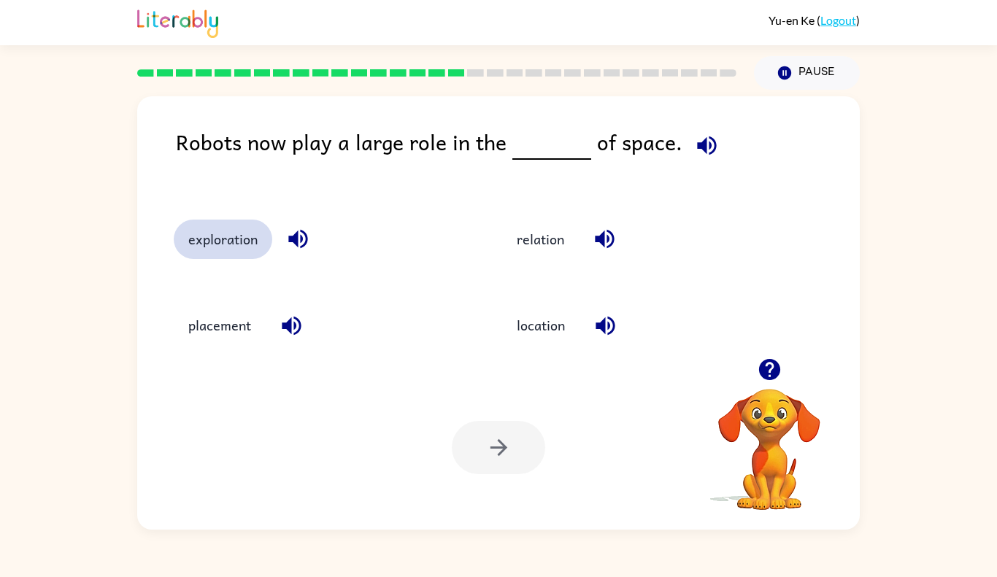
click at [241, 235] on button "exploration" at bounding box center [223, 239] width 99 height 39
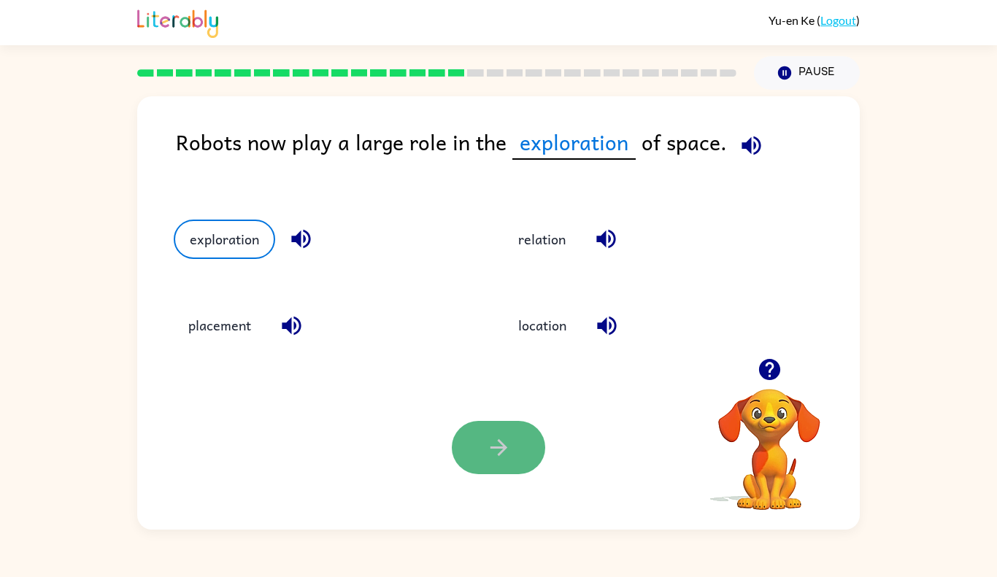
click at [495, 444] on icon "button" at bounding box center [499, 448] width 26 height 26
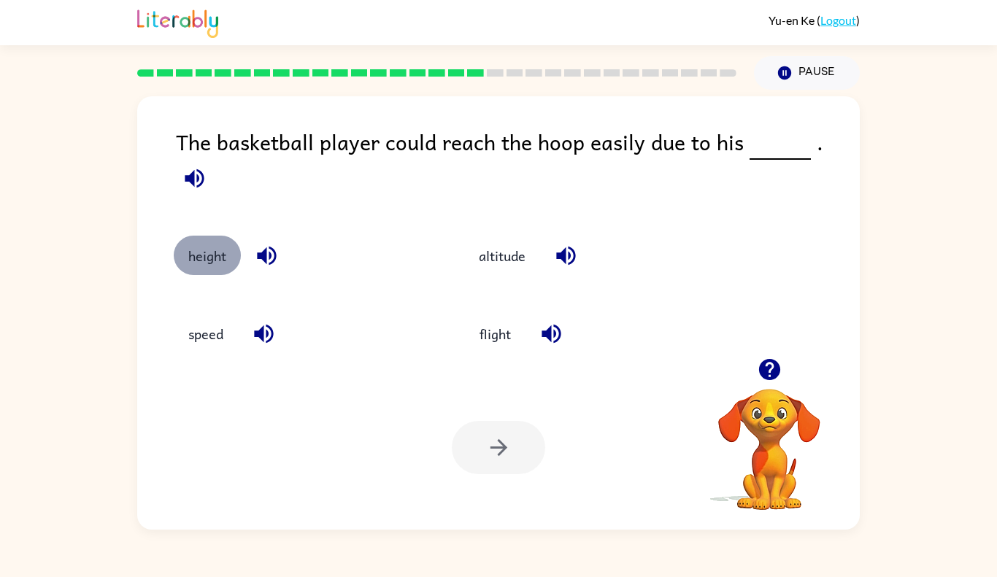
click at [190, 245] on button "height" at bounding box center [207, 255] width 67 height 39
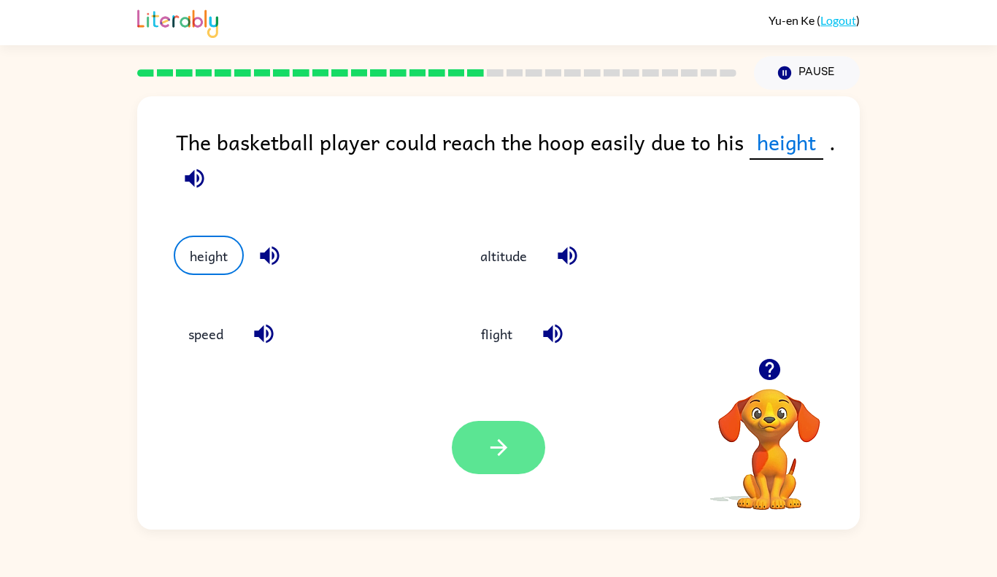
click at [503, 456] on icon "button" at bounding box center [499, 448] width 26 height 26
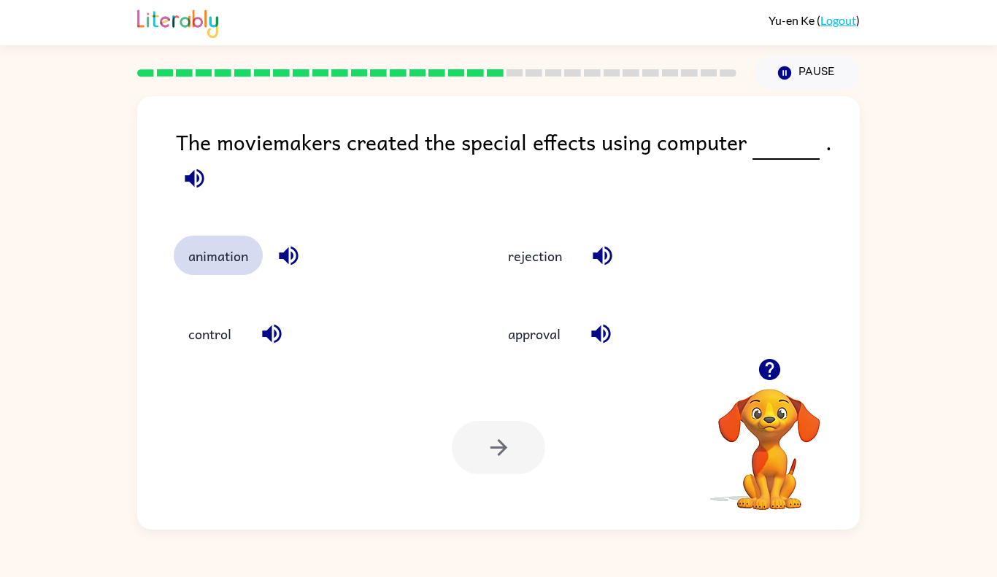
click at [205, 267] on button "animation" at bounding box center [218, 255] width 89 height 39
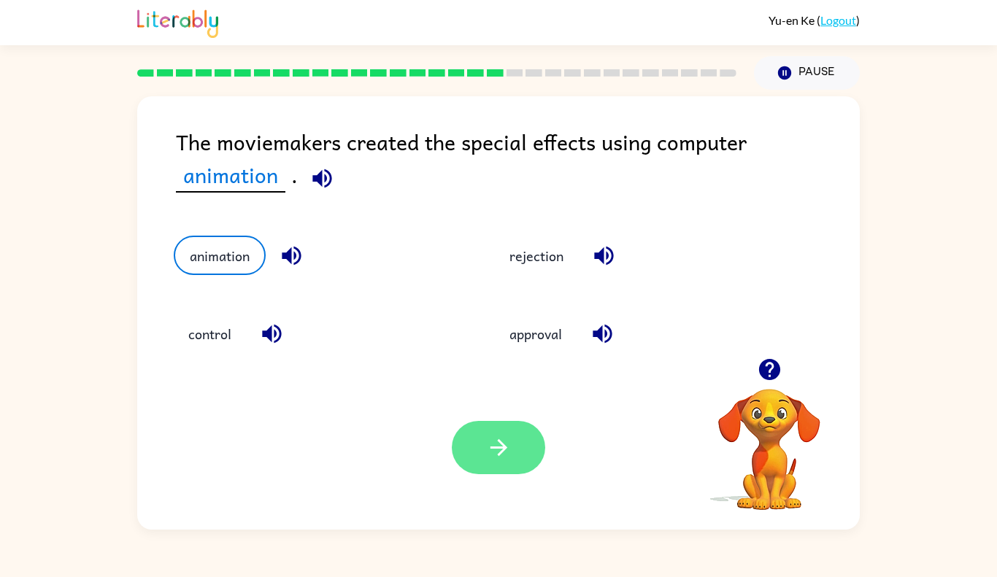
click at [511, 436] on icon "button" at bounding box center [499, 448] width 26 height 26
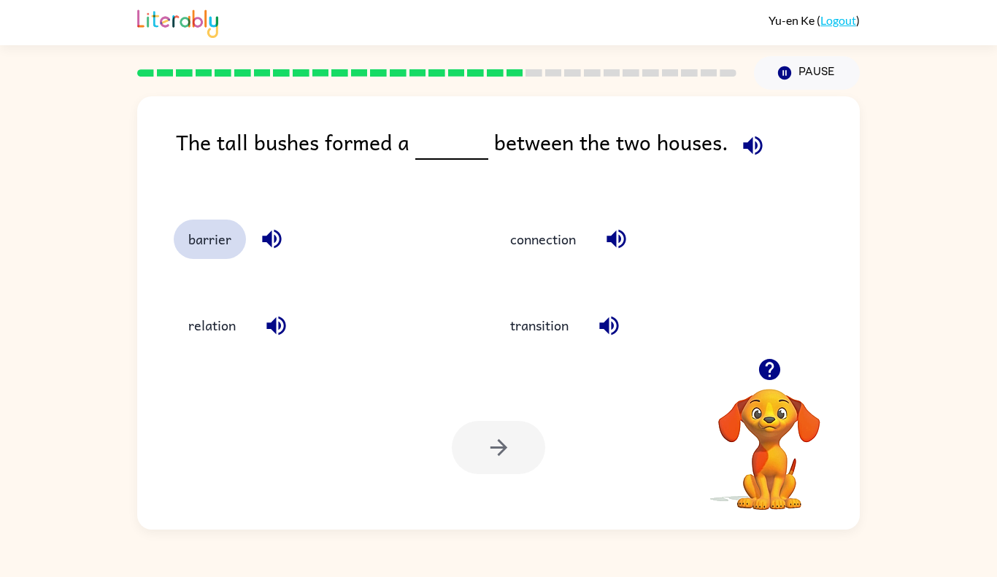
click at [210, 242] on button "barrier" at bounding box center [210, 239] width 72 height 39
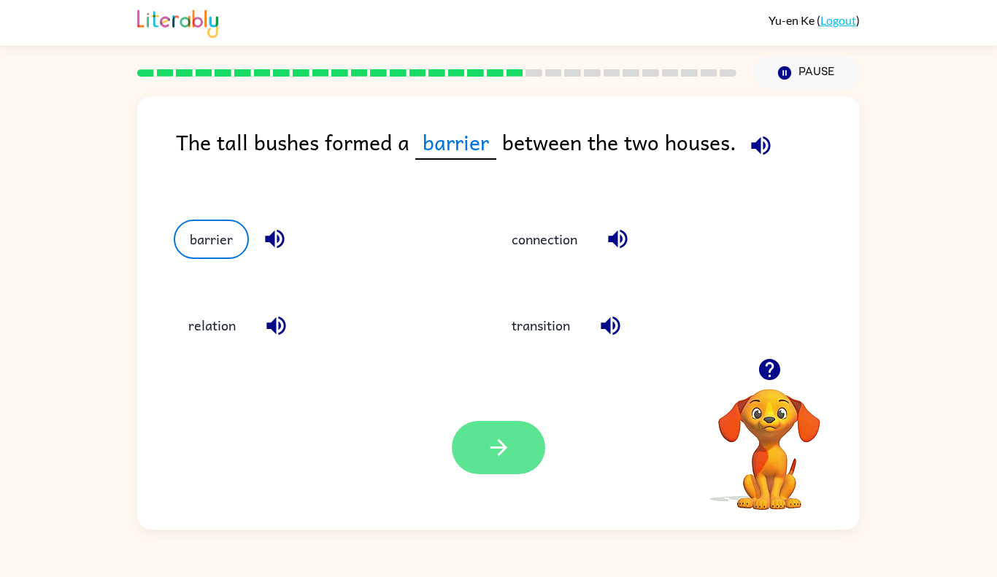
click at [477, 425] on button "button" at bounding box center [498, 447] width 93 height 53
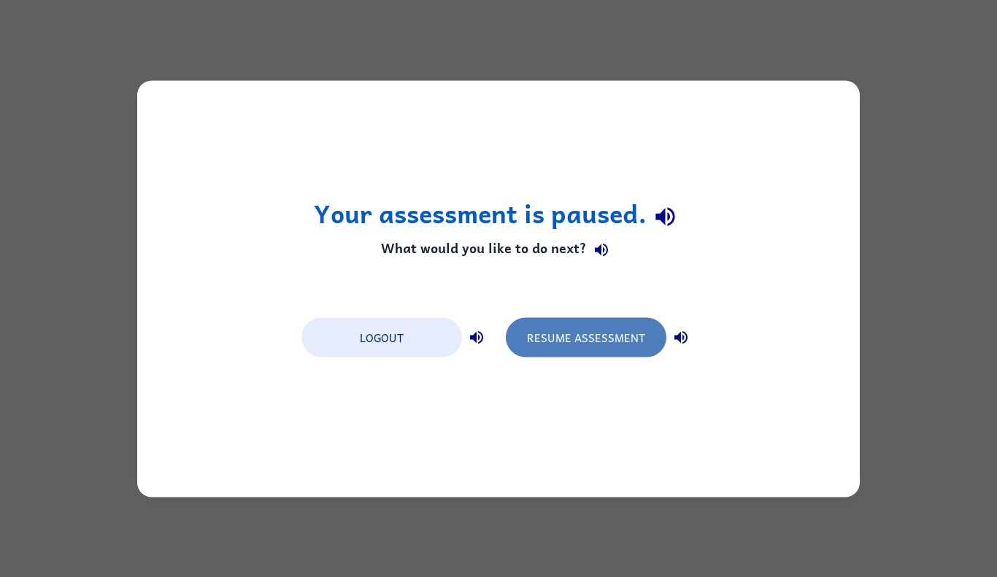
click at [546, 343] on button "Resume Assessment" at bounding box center [586, 336] width 161 height 39
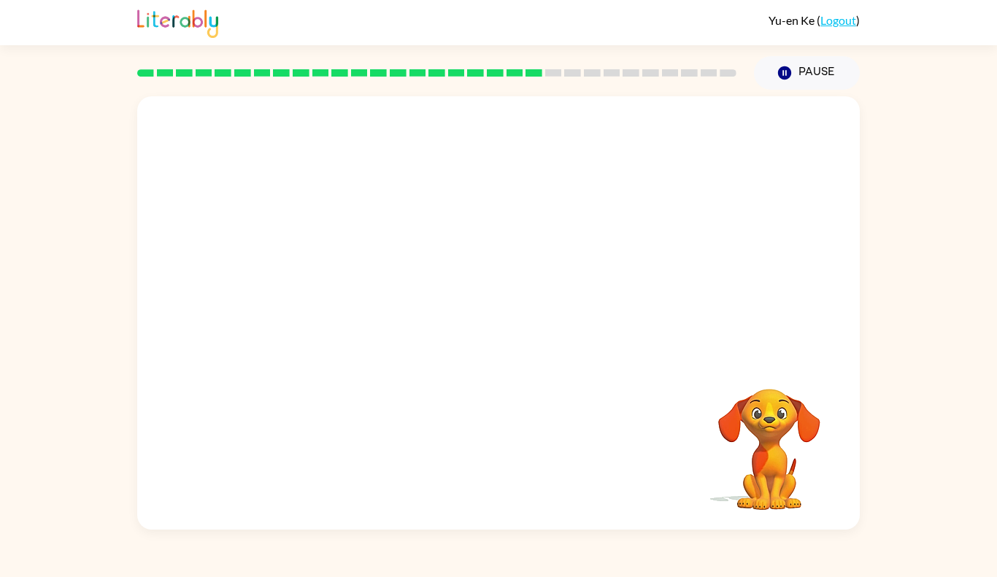
click at [367, 312] on video "Your browser must support playing .mp4 files to use Literably. Please try using…" at bounding box center [498, 227] width 723 height 262
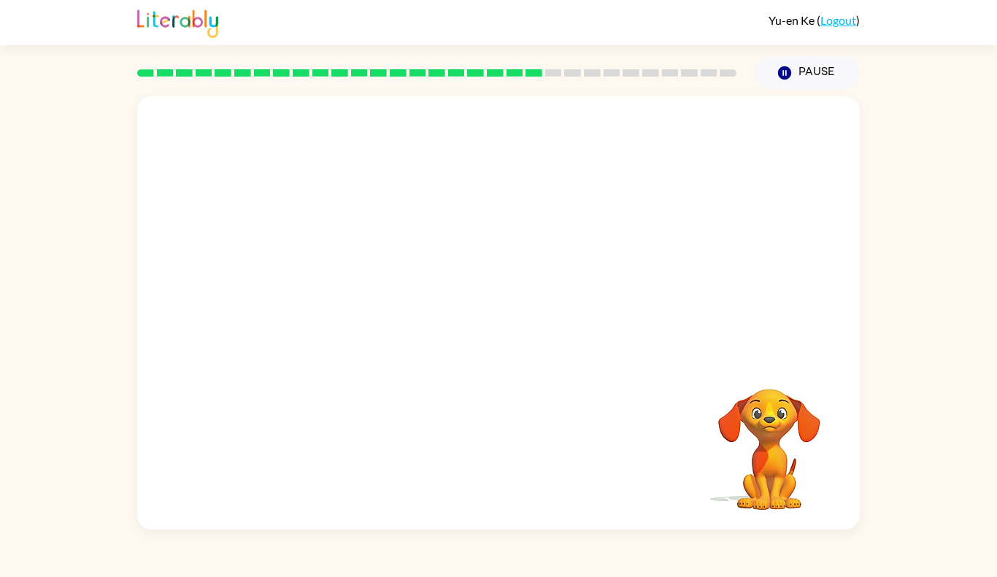
click at [367, 312] on video "Your browser must support playing .mp4 files to use Literably. Please try using…" at bounding box center [498, 227] width 723 height 262
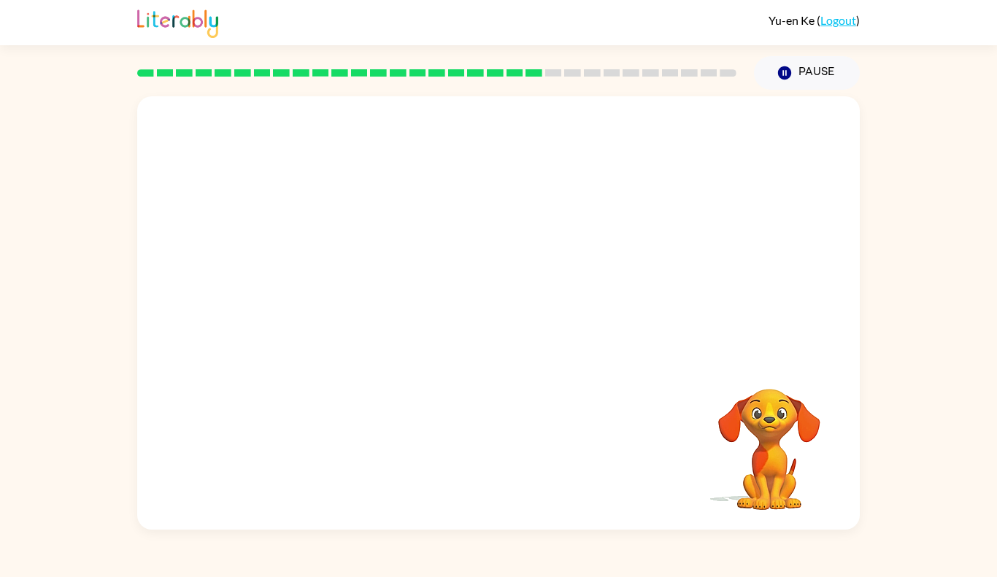
click at [367, 312] on video "Your browser must support playing .mp4 files to use Literably. Please try using…" at bounding box center [498, 227] width 723 height 262
click at [362, 301] on video "Your browser must support playing .mp4 files to use Literably. Please try using…" at bounding box center [498, 227] width 723 height 262
click at [353, 294] on video "Your browser must support playing .mp4 files to use Literably. Please try using…" at bounding box center [498, 227] width 723 height 262
click at [354, 294] on video "Your browser must support playing .mp4 files to use Literably. Please try using…" at bounding box center [498, 227] width 723 height 262
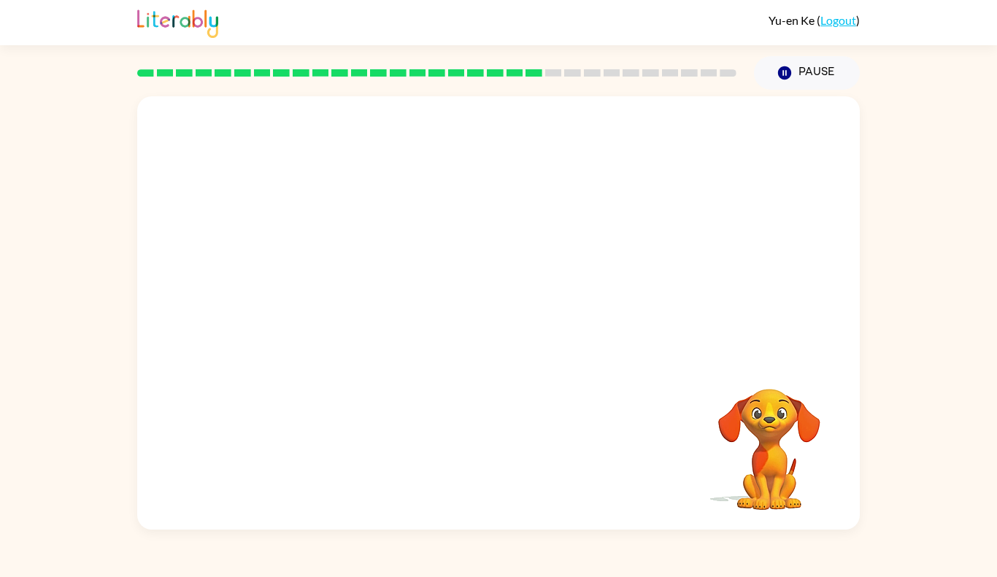
click at [358, 295] on video "Your browser must support playing .mp4 files to use Literably. Please try using…" at bounding box center [498, 227] width 723 height 262
click at [363, 302] on video "Your browser must support playing .mp4 files to use Literably. Please try using…" at bounding box center [498, 227] width 723 height 262
drag, startPoint x: 363, startPoint y: 302, endPoint x: 364, endPoint y: 310, distance: 8.1
click at [364, 310] on video "Your browser must support playing .mp4 files to use Literably. Please try using…" at bounding box center [498, 227] width 723 height 262
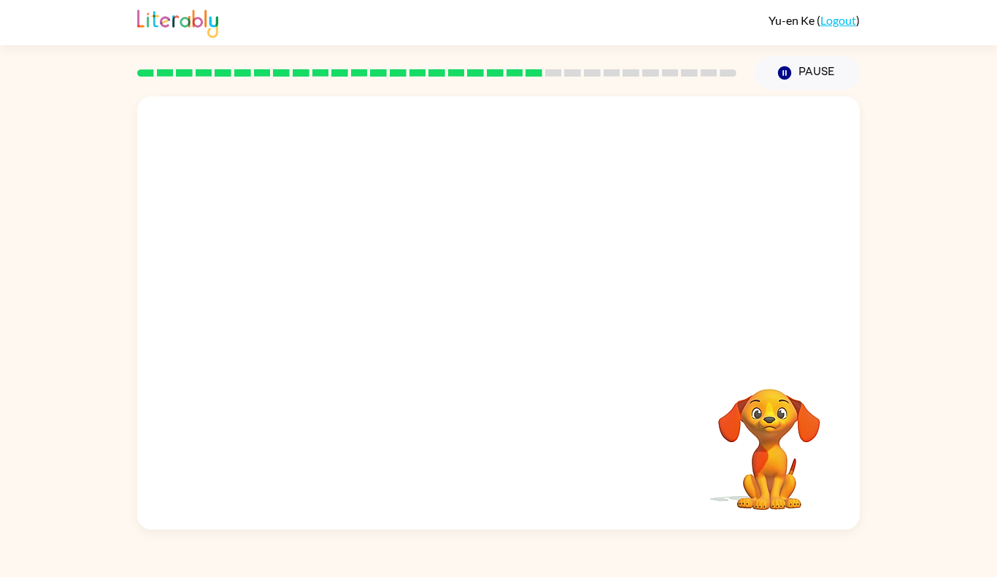
click at [365, 311] on video "Your browser must support playing .mp4 files to use Literably. Please try using…" at bounding box center [498, 227] width 723 height 262
drag, startPoint x: 365, startPoint y: 311, endPoint x: 369, endPoint y: 321, distance: 11.1
click at [369, 321] on video "Your browser must support playing .mp4 files to use Literably. Please try using…" at bounding box center [498, 227] width 723 height 262
click at [371, 323] on video "Your browser must support playing .mp4 files to use Literably. Please try using…" at bounding box center [498, 227] width 723 height 262
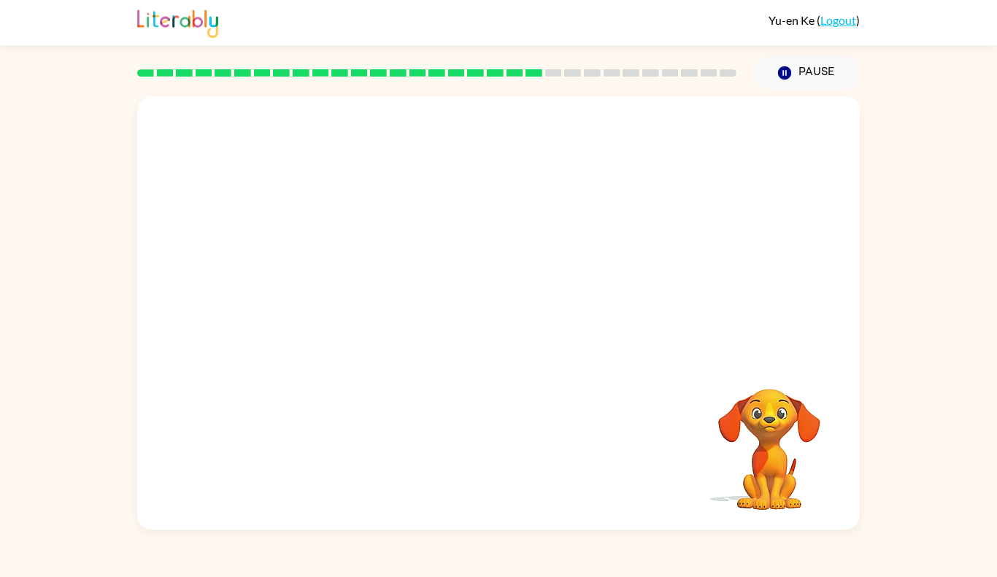
click at [371, 323] on video "Your browser must support playing .mp4 files to use Literably. Please try using…" at bounding box center [498, 227] width 723 height 262
click at [375, 323] on video "Your browser must support playing .mp4 files to use Literably. Please try using…" at bounding box center [498, 227] width 723 height 262
click at [329, 317] on video "Your browser must support playing .mp4 files to use Literably. Please try using…" at bounding box center [498, 227] width 723 height 262
click at [373, 315] on video "Your browser must support playing .mp4 files to use Literably. Please try using…" at bounding box center [498, 227] width 723 height 262
click at [374, 316] on video "Your browser must support playing .mp4 files to use Literably. Please try using…" at bounding box center [498, 227] width 723 height 262
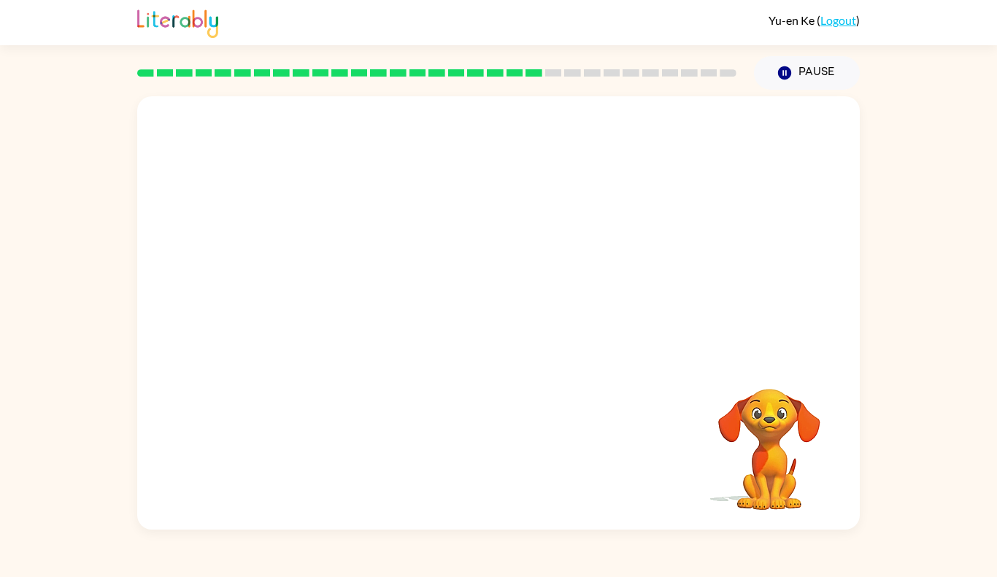
click at [374, 316] on video "Your browser must support playing .mp4 files to use Literably. Please try using…" at bounding box center [498, 227] width 723 height 262
click at [501, 315] on div at bounding box center [498, 320] width 93 height 53
click at [500, 315] on div at bounding box center [498, 320] width 93 height 53
drag, startPoint x: 506, startPoint y: 309, endPoint x: 522, endPoint y: 308, distance: 16.1
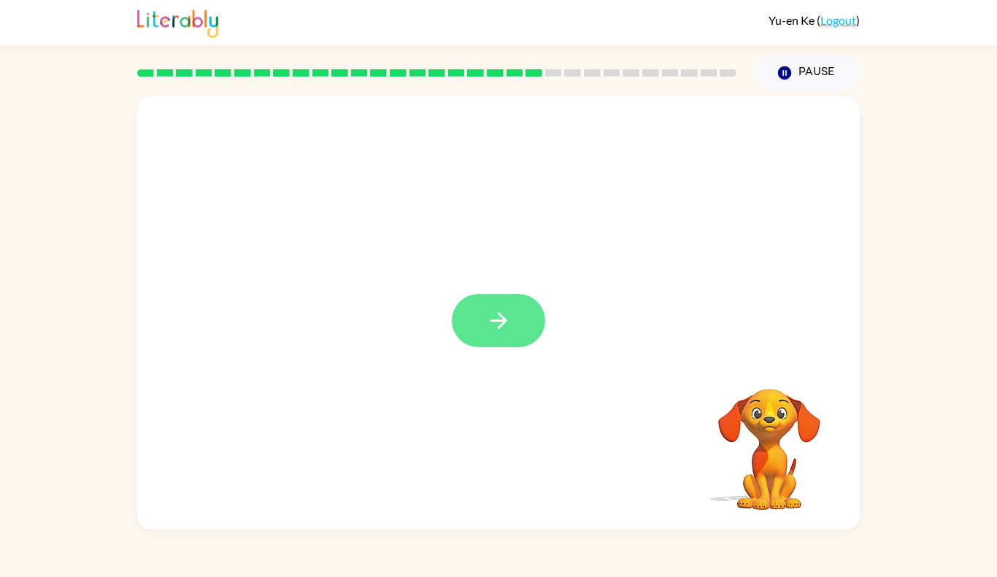
click at [522, 308] on div at bounding box center [498, 320] width 93 height 53
click at [525, 309] on button "button" at bounding box center [498, 320] width 93 height 53
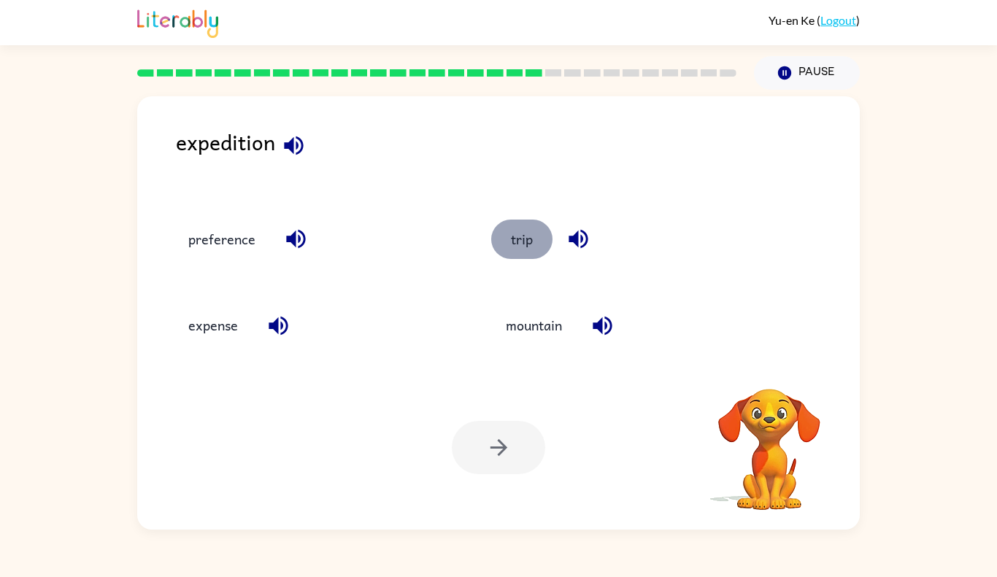
click at [516, 242] on button "trip" at bounding box center [521, 239] width 61 height 39
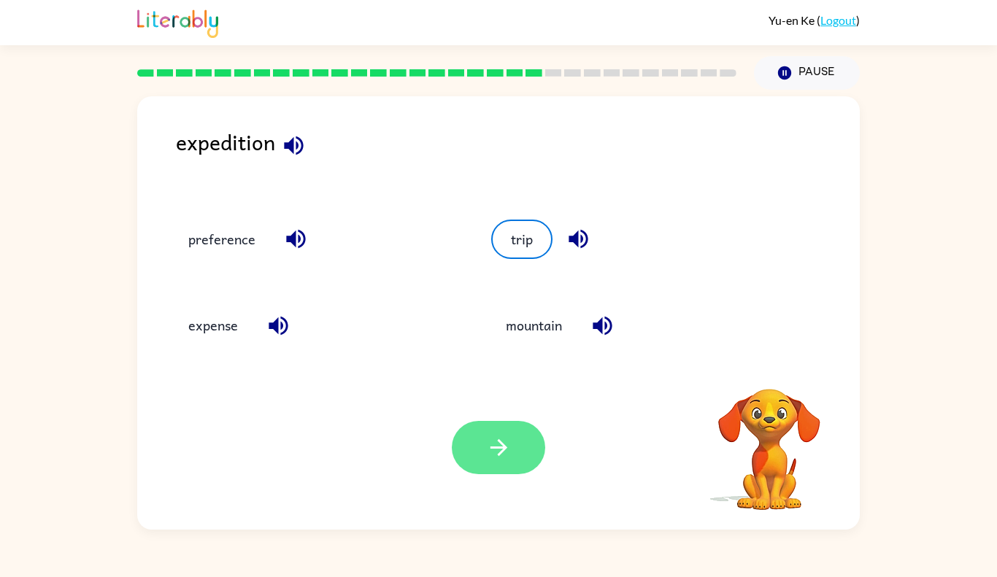
click at [488, 441] on icon "button" at bounding box center [499, 448] width 26 height 26
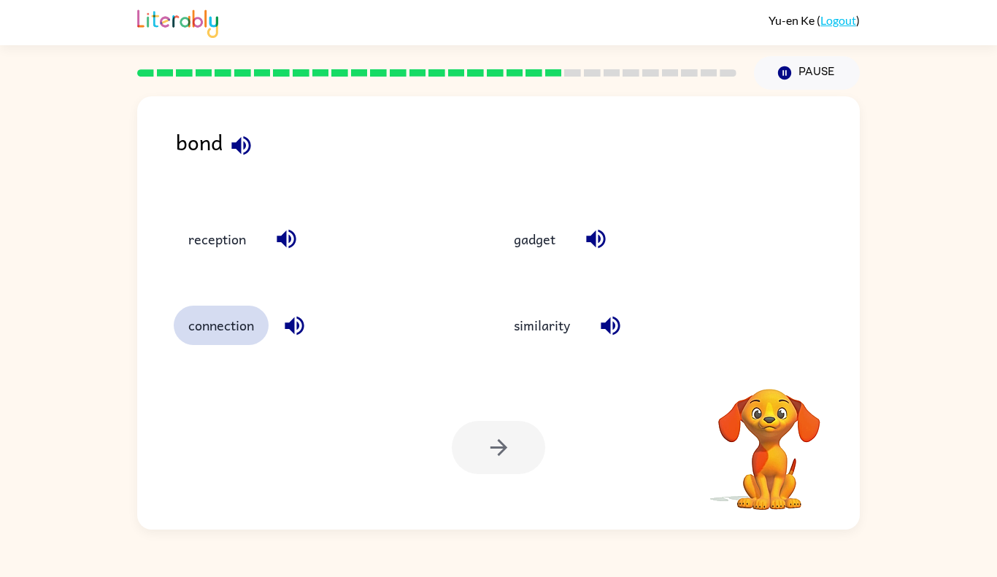
click at [233, 323] on button "connection" at bounding box center [221, 325] width 95 height 39
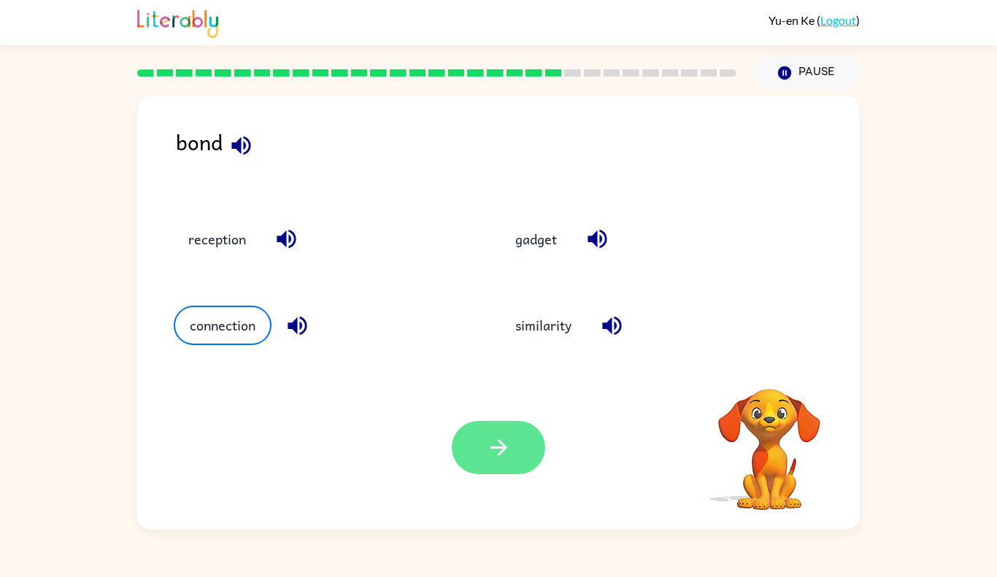
click at [509, 464] on button "button" at bounding box center [498, 447] width 93 height 53
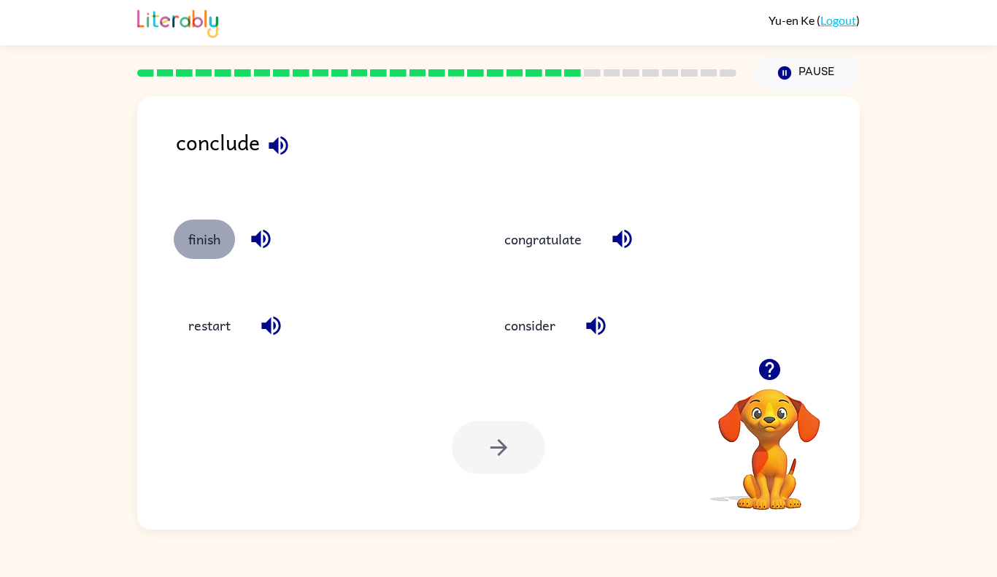
click at [217, 237] on button "finish" at bounding box center [204, 239] width 61 height 39
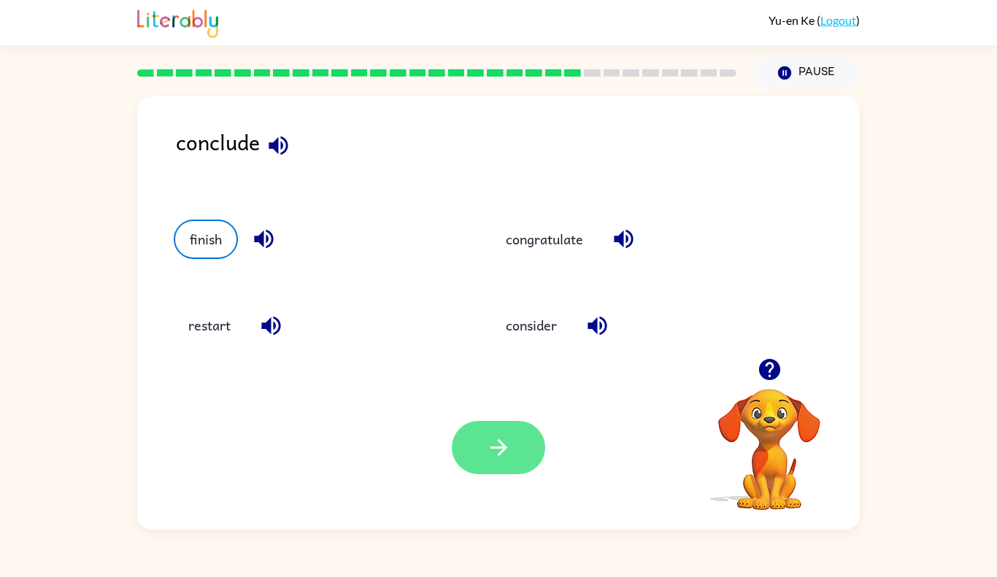
click at [513, 441] on button "button" at bounding box center [498, 447] width 93 height 53
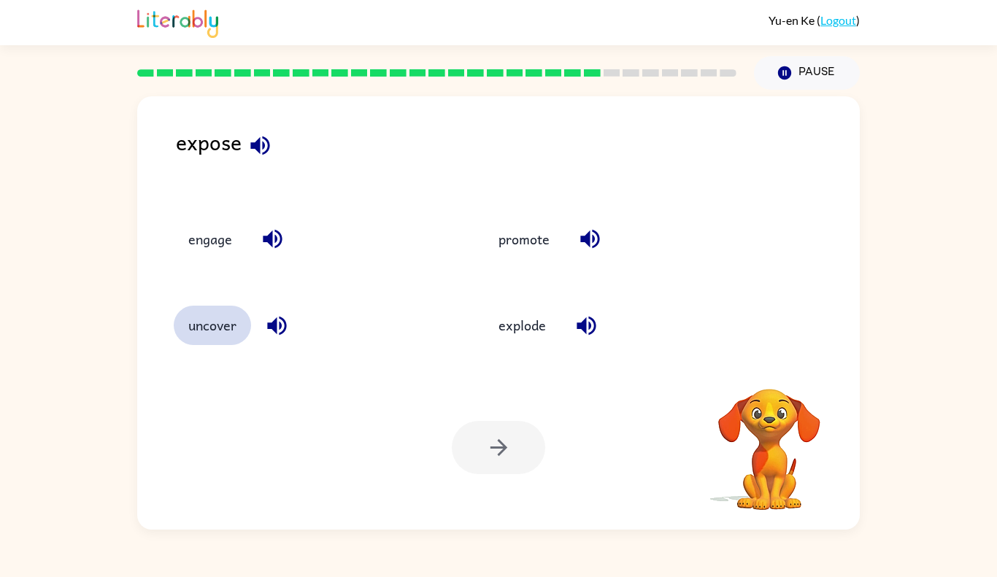
click at [228, 315] on button "uncover" at bounding box center [212, 325] width 77 height 39
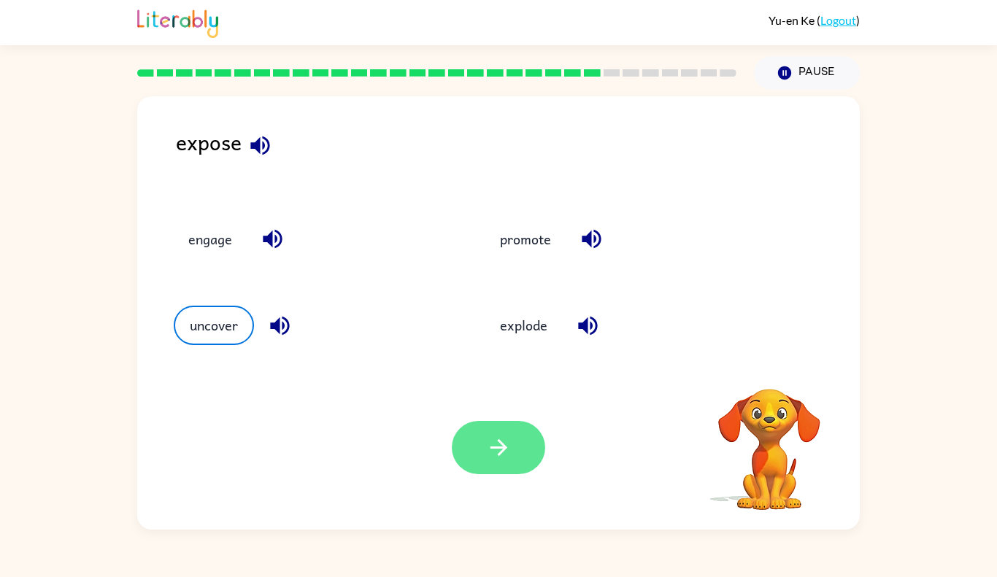
click at [474, 434] on button "button" at bounding box center [498, 447] width 93 height 53
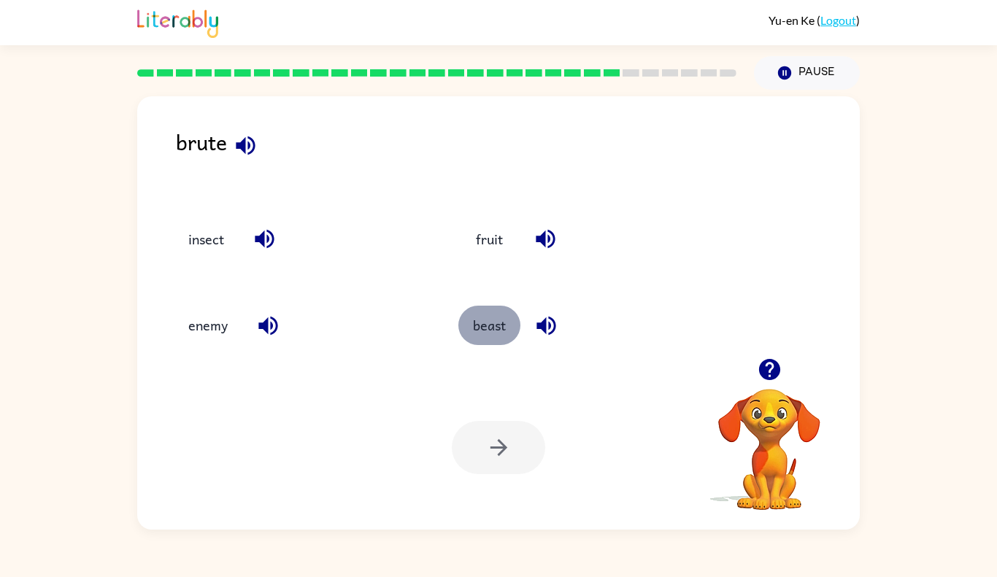
click at [490, 328] on button "beast" at bounding box center [489, 325] width 62 height 39
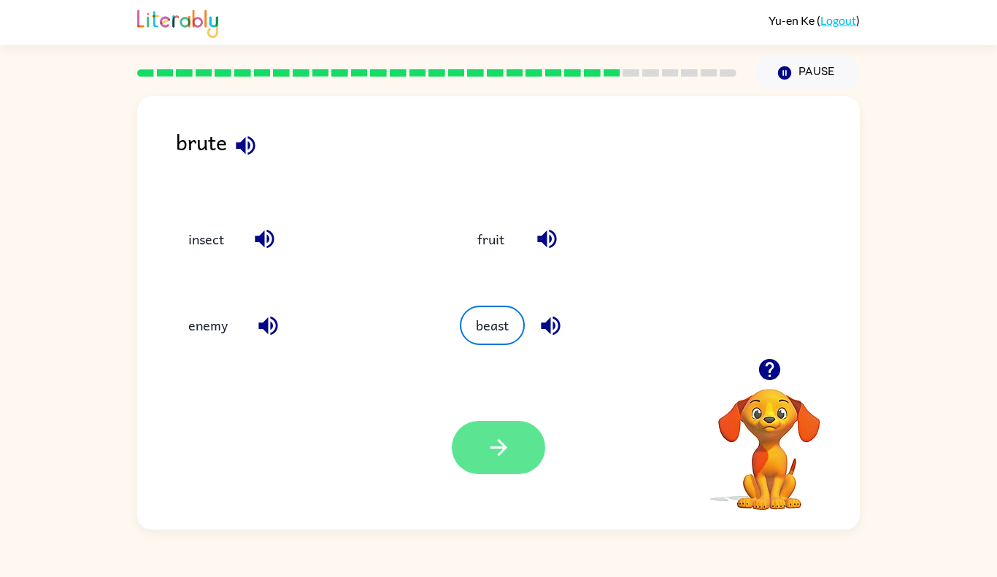
click at [506, 456] on icon "button" at bounding box center [499, 448] width 26 height 26
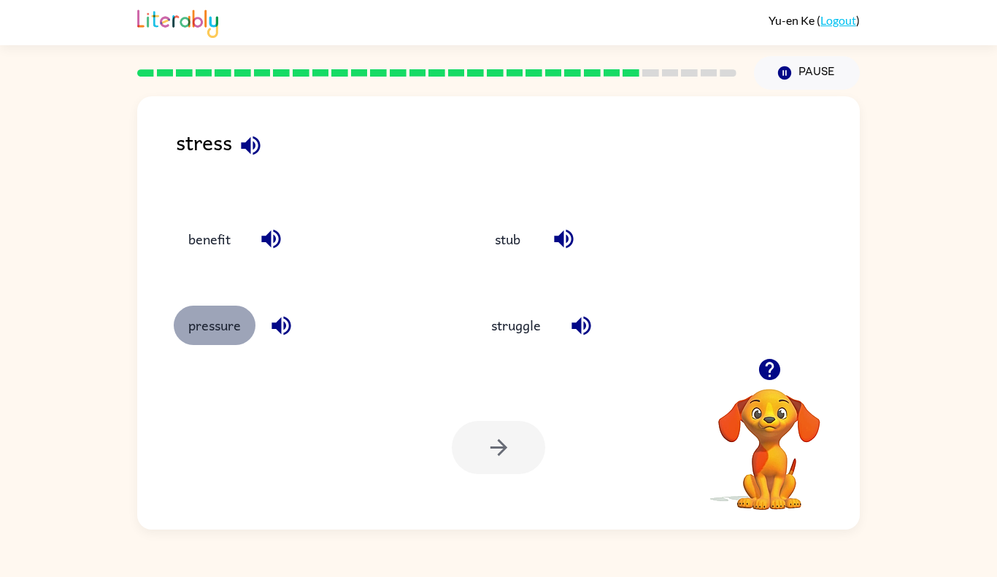
click at [221, 323] on button "pressure" at bounding box center [215, 325] width 82 height 39
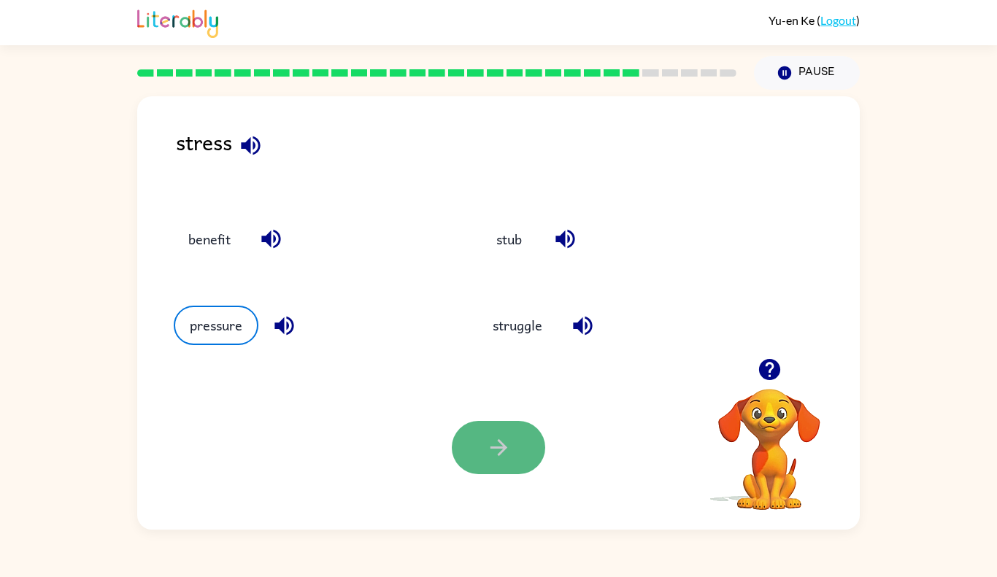
click at [525, 435] on button "button" at bounding box center [498, 447] width 93 height 53
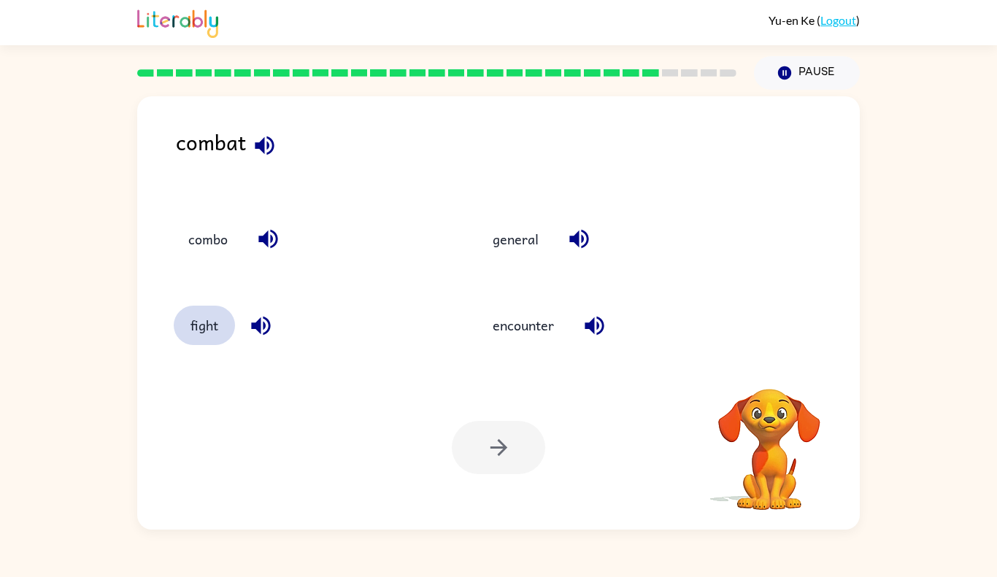
click at [226, 334] on button "fight" at bounding box center [204, 325] width 61 height 39
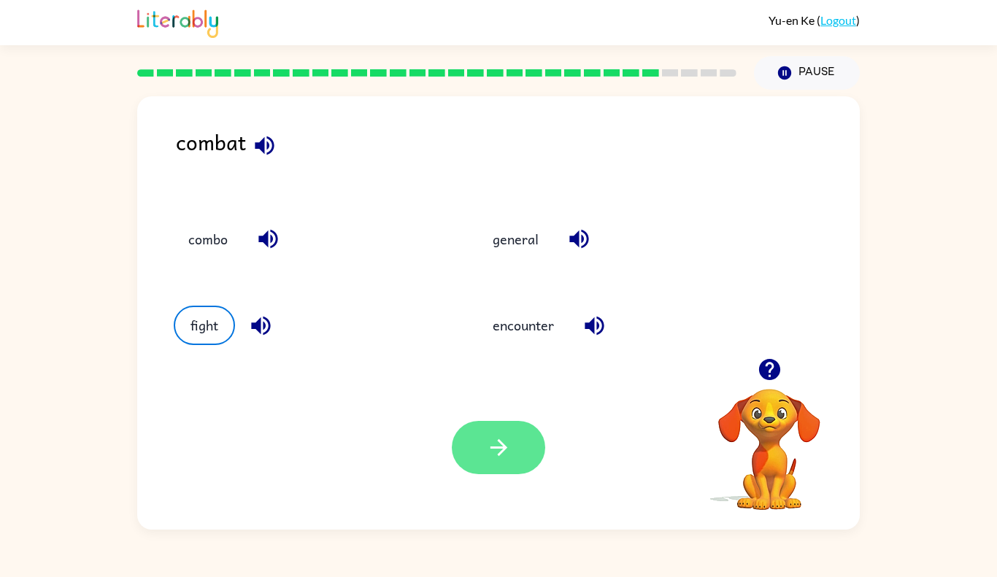
click at [487, 430] on button "button" at bounding box center [498, 447] width 93 height 53
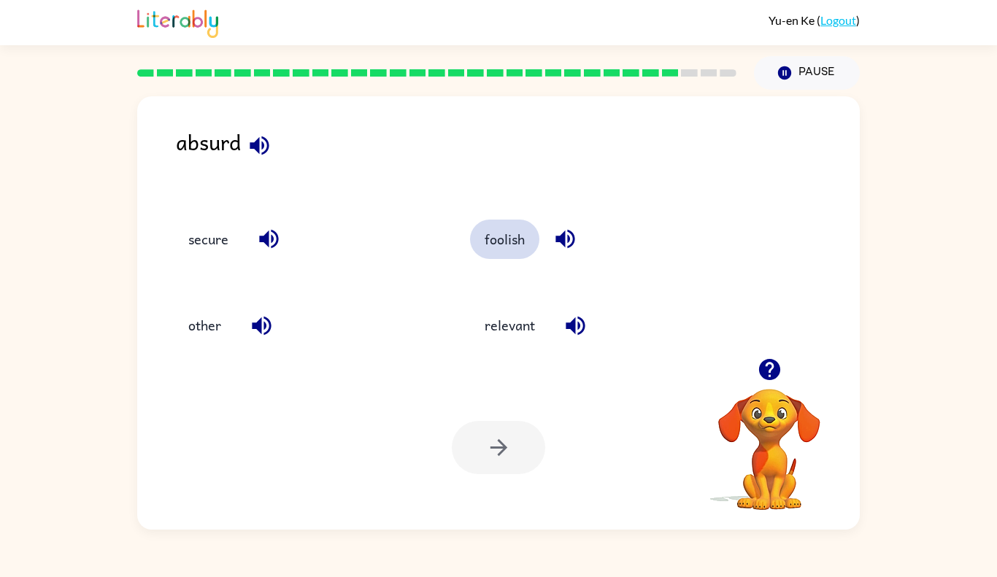
click at [501, 224] on button "foolish" at bounding box center [504, 239] width 69 height 39
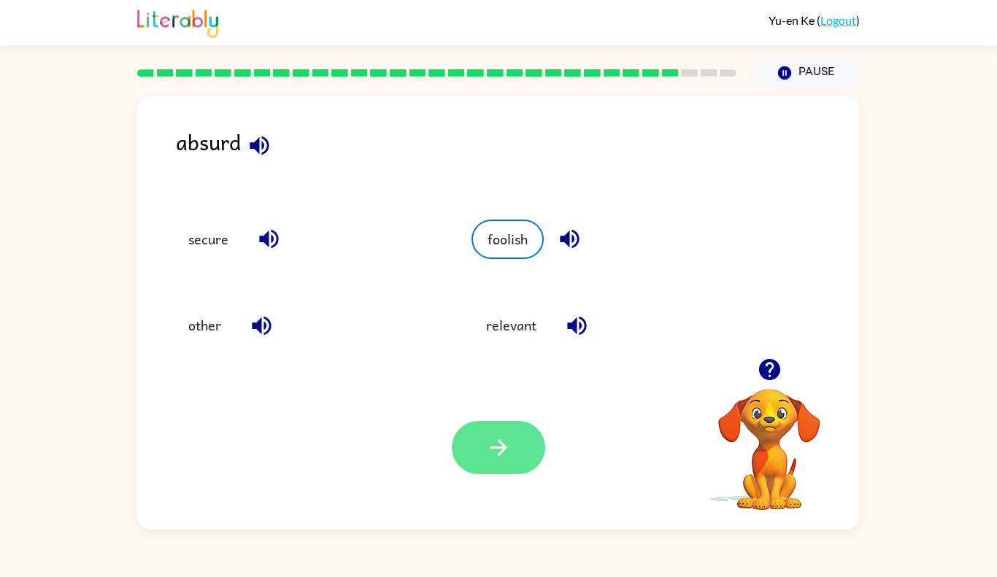
click at [525, 457] on button "button" at bounding box center [498, 447] width 93 height 53
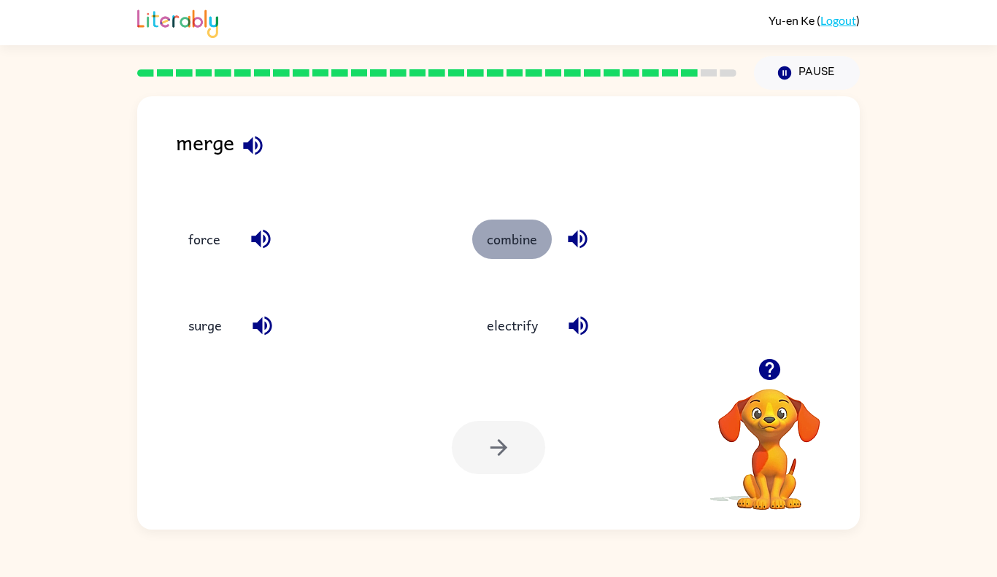
click at [506, 244] on button "combine" at bounding box center [512, 239] width 80 height 39
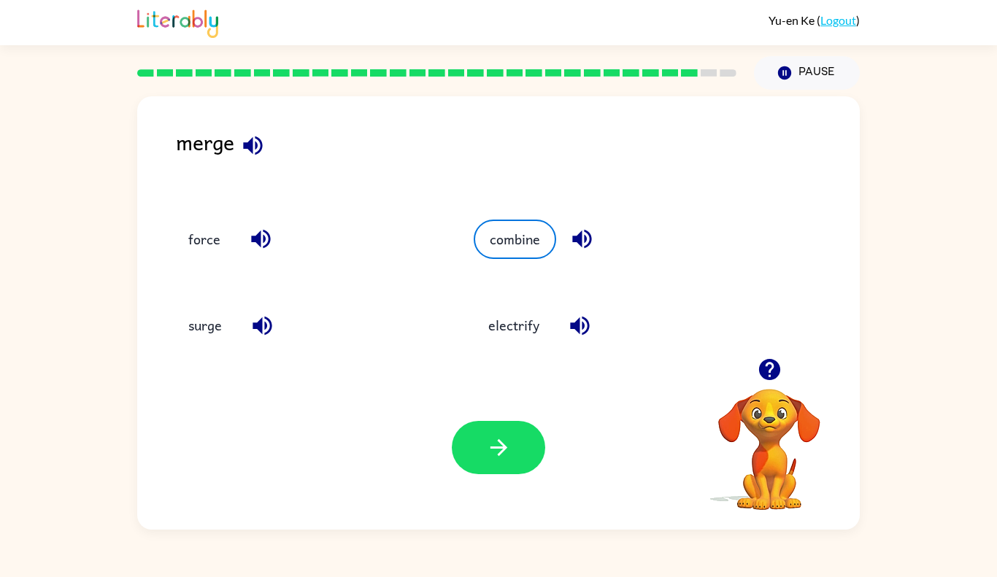
click at [498, 411] on div "Your browser must support playing .mp4 files to use Literably. Please try using…" at bounding box center [498, 448] width 723 height 164
click at [513, 439] on button "button" at bounding box center [498, 447] width 93 height 53
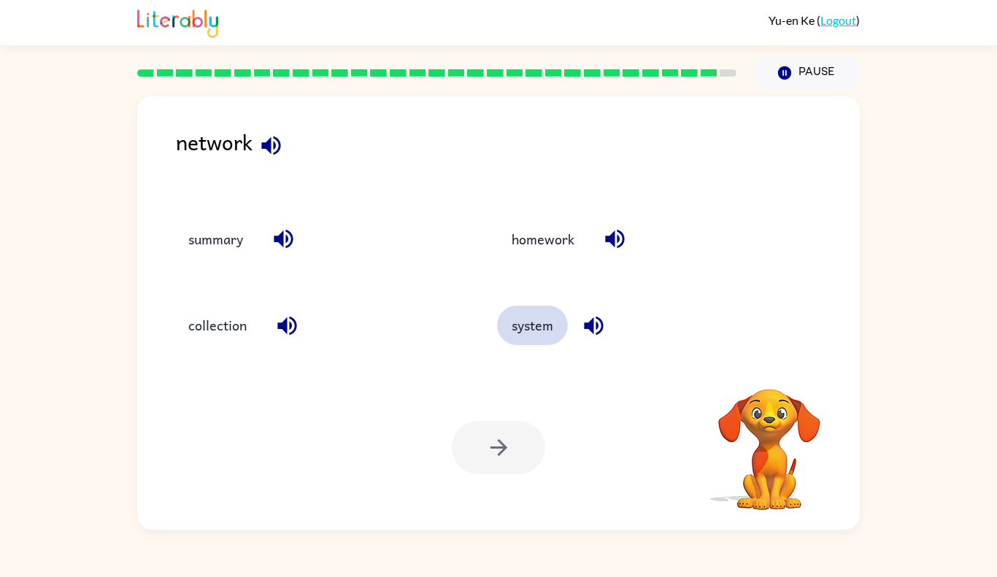
click at [536, 328] on button "system" at bounding box center [532, 325] width 71 height 39
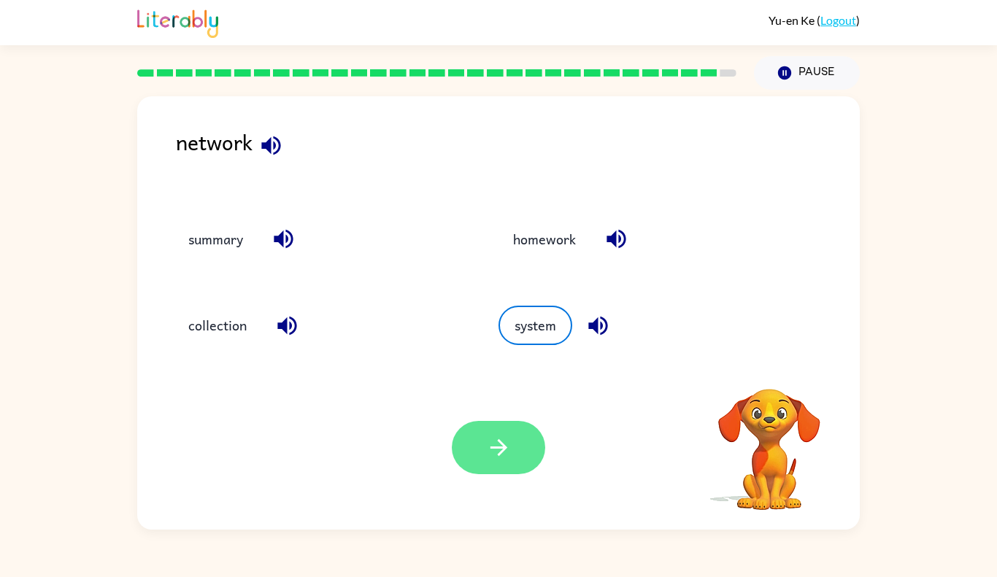
click at [496, 444] on icon "button" at bounding box center [499, 448] width 26 height 26
